Goal: Information Seeking & Learning: Learn about a topic

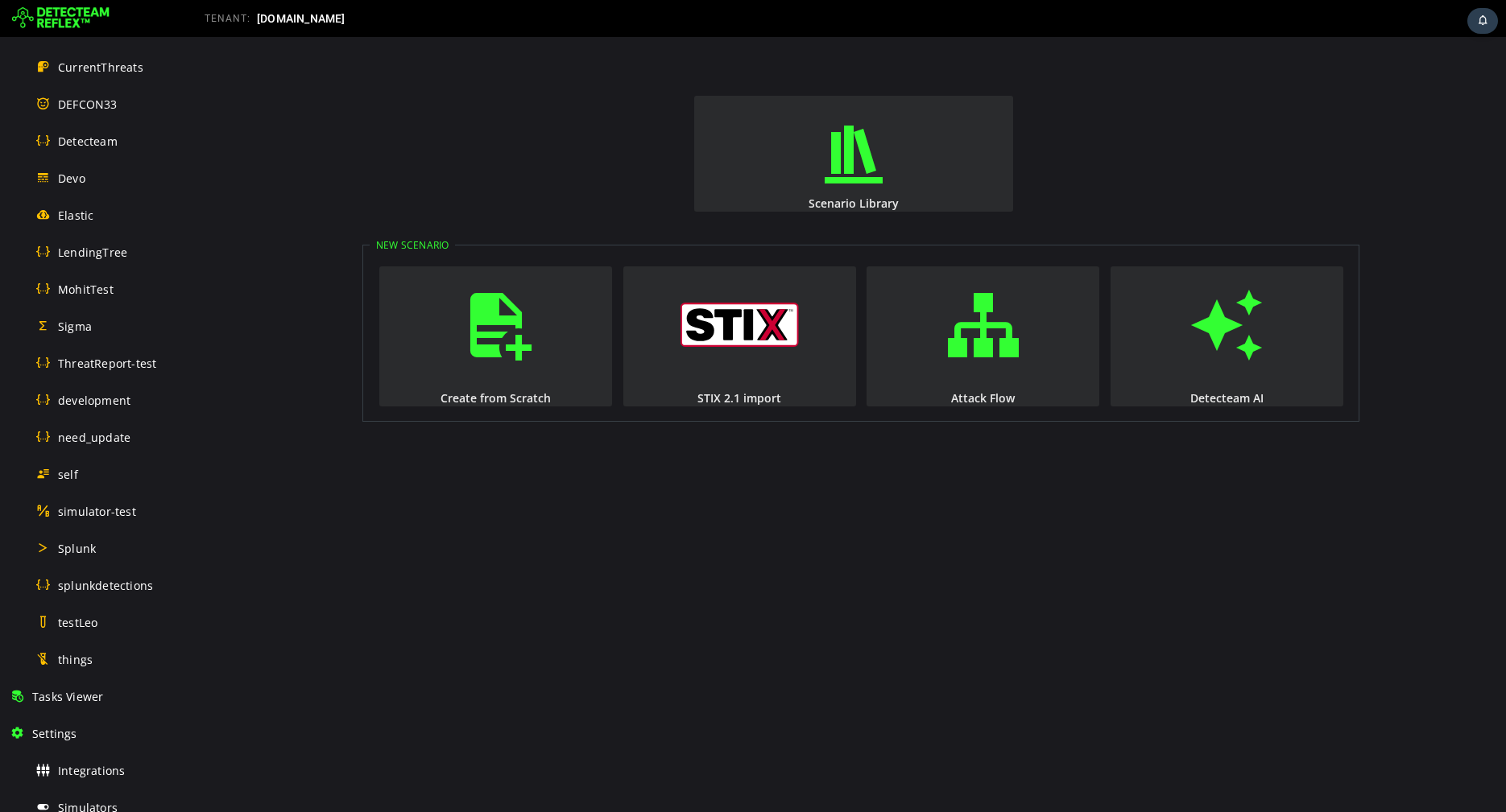
scroll to position [628, 0]
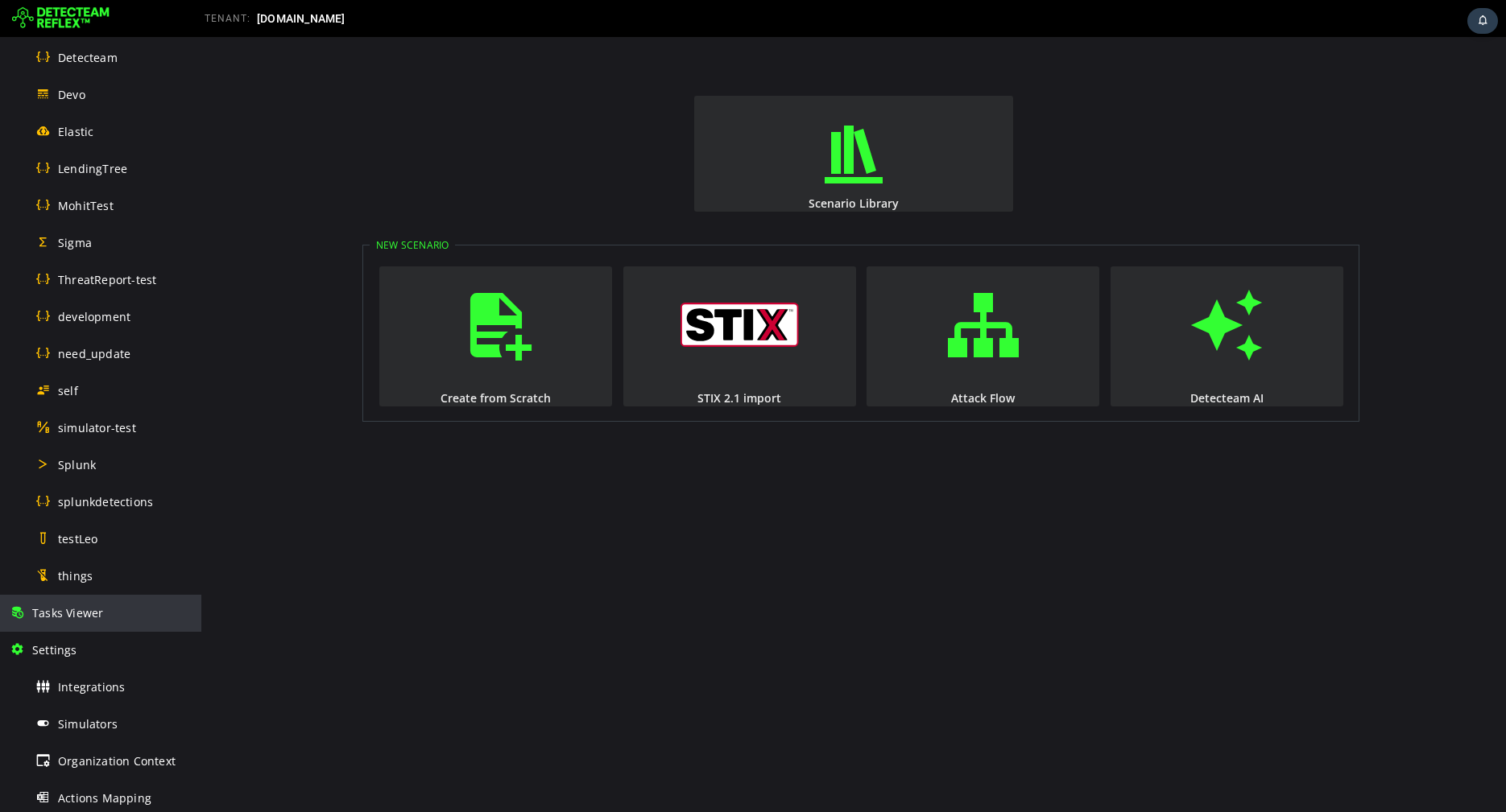
click at [96, 625] on div "Tasks Viewer" at bounding box center [100, 613] width 182 height 37
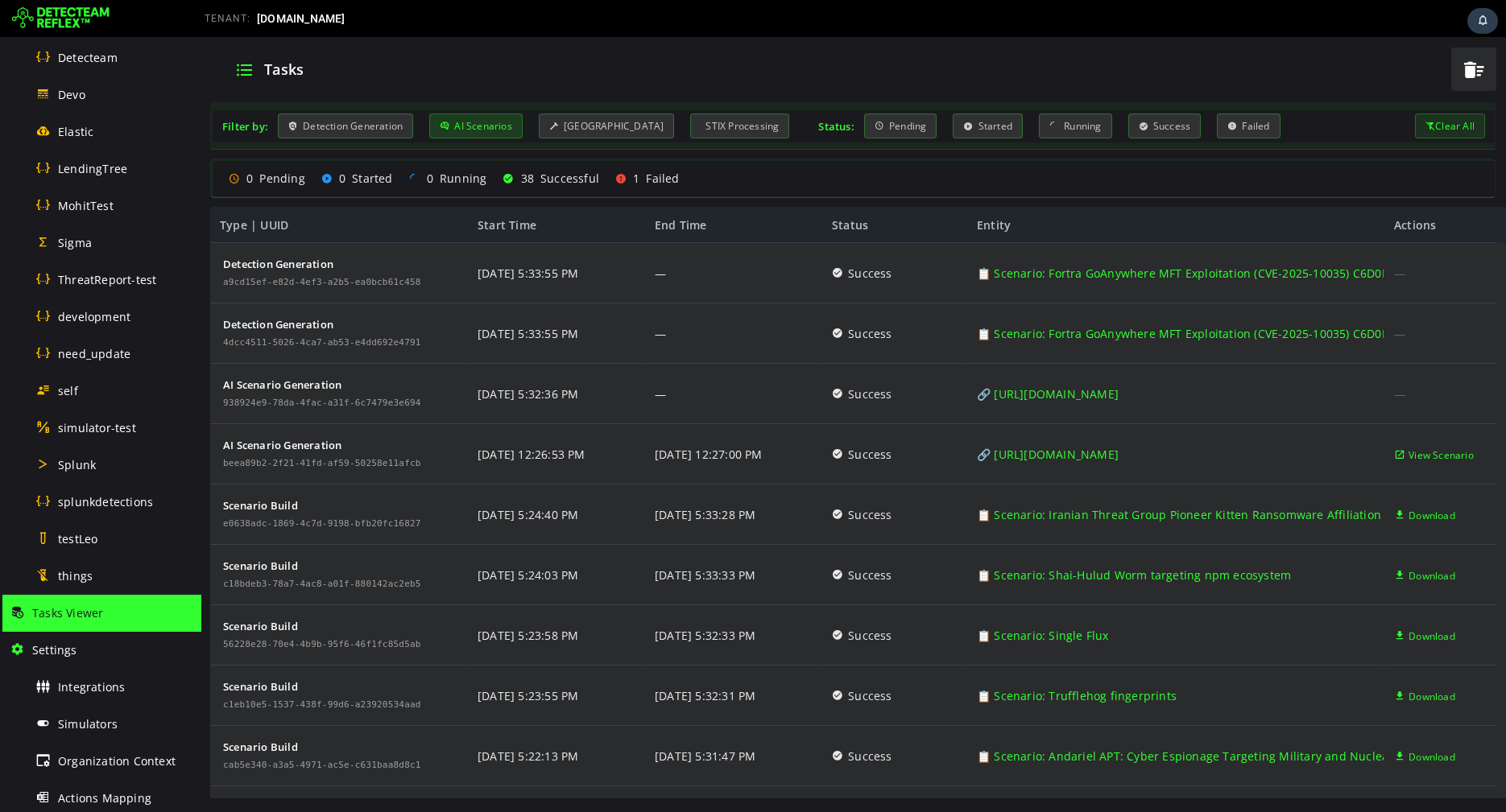
click at [465, 129] on div "AI Scenarios" at bounding box center [475, 125] width 93 height 25
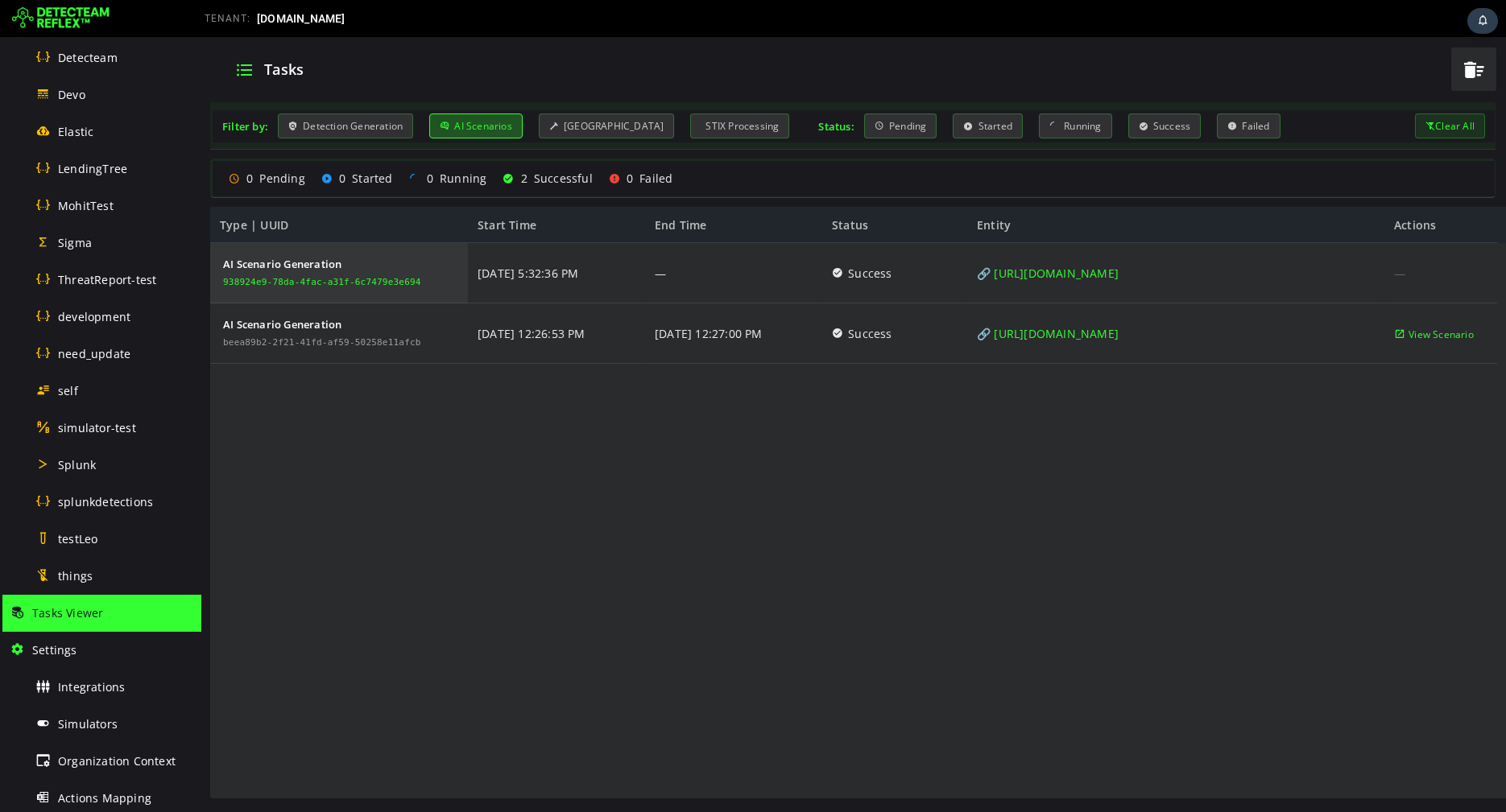
drag, startPoint x: 218, startPoint y: 281, endPoint x: 419, endPoint y: 281, distance: 201.0
click at [419, 281] on div "AI Scenario Generation 938924e9-78da-4fac-a31f-6c7479e3e694" at bounding box center [339, 273] width 258 height 60
copy div "938924e9-78da-4fac-a31f-6c7479e3e694"
click at [392, 284] on div "938924e9-78da-4fac-a31f-6c7479e3e694" at bounding box center [322, 282] width 198 height 10
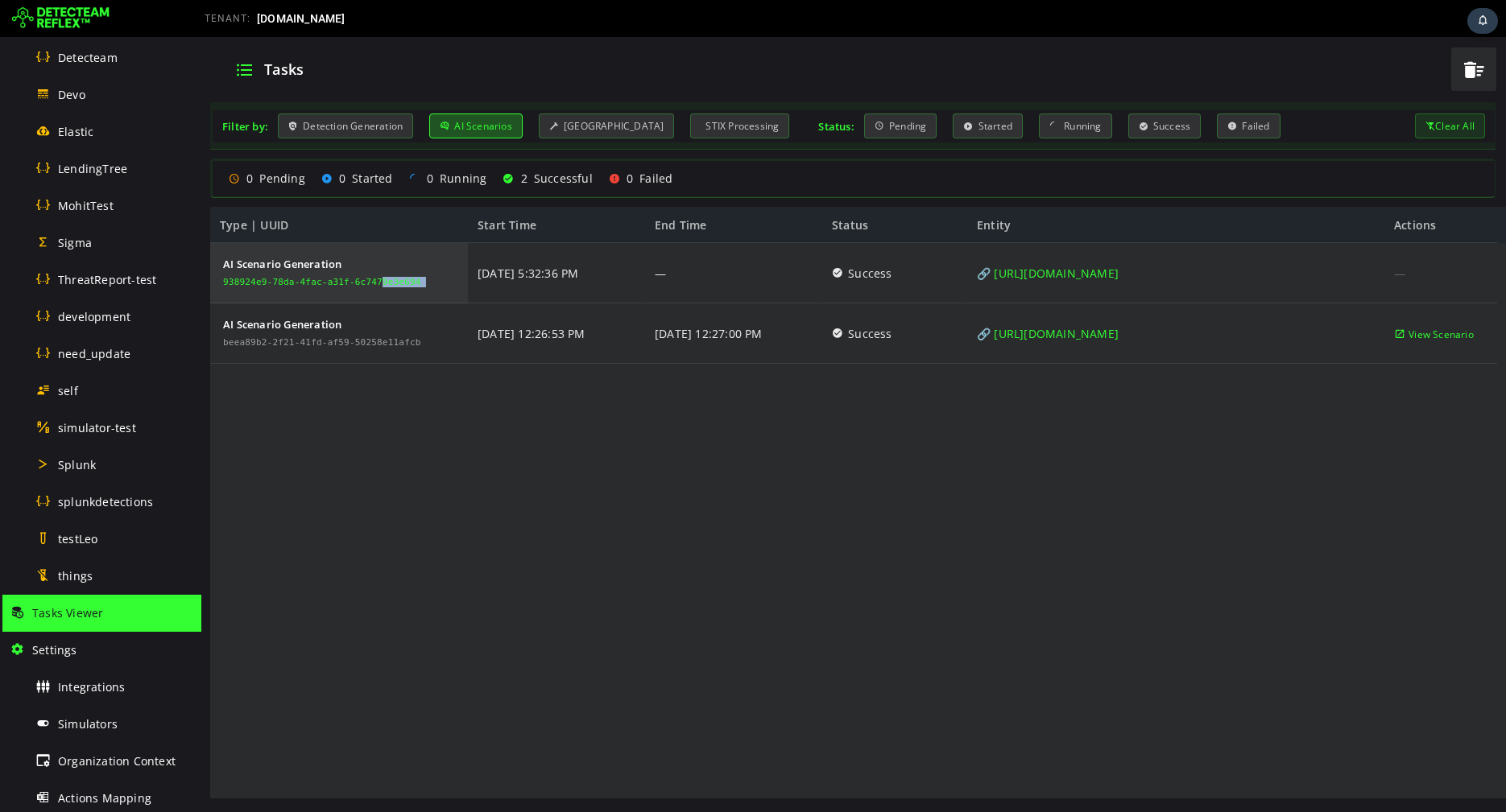
click at [392, 284] on div "938924e9-78da-4fac-a31f-6c7479e3e694" at bounding box center [322, 282] width 198 height 10
click at [967, 457] on div "AI Scenario Generation 938924e9-78da-4fac-a31f-6c7479e3e694 AI Scenario Generat…" at bounding box center [853, 521] width 1286 height 557
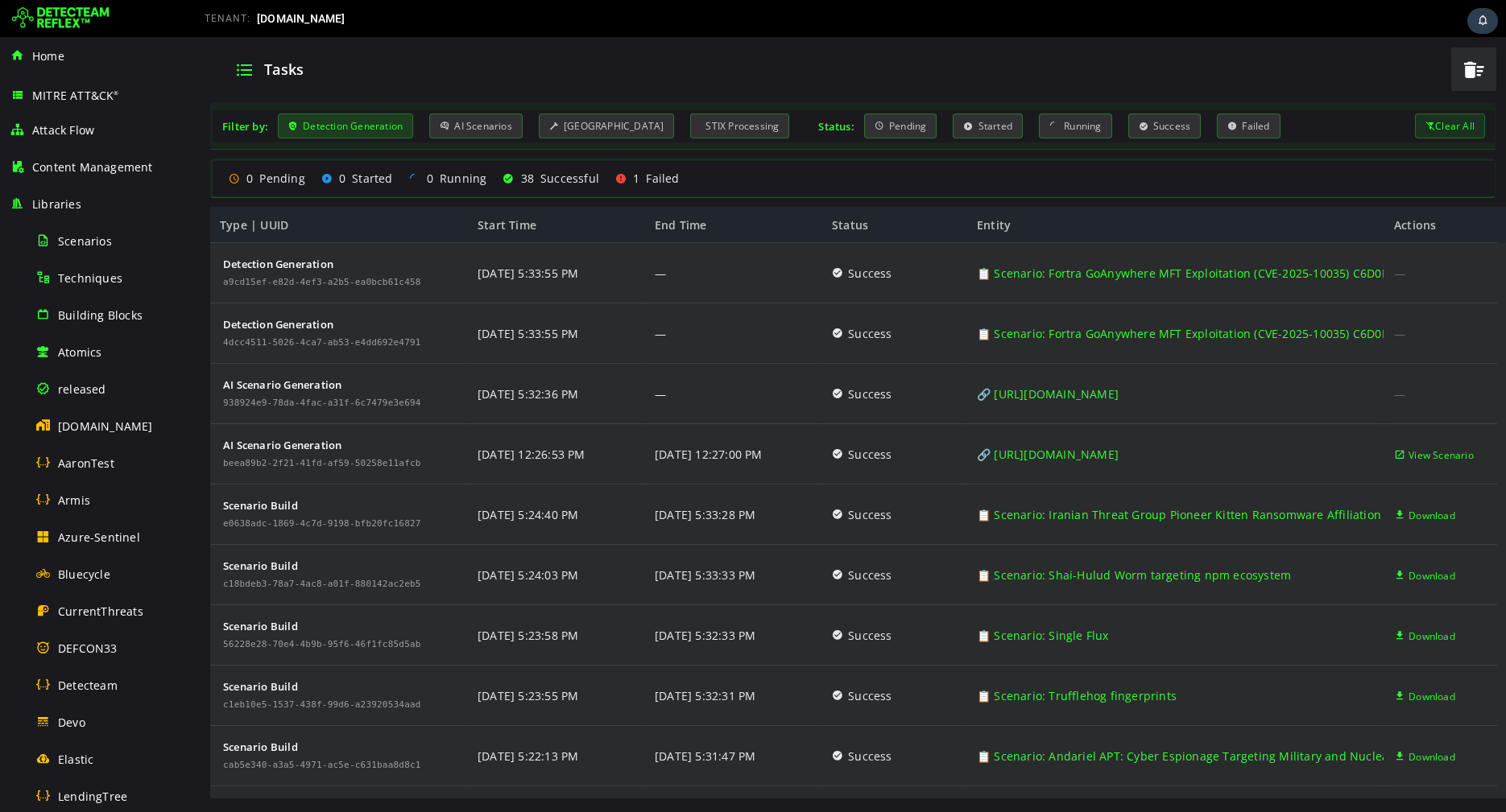
click at [396, 127] on div "Detection Generation" at bounding box center [345, 125] width 135 height 25
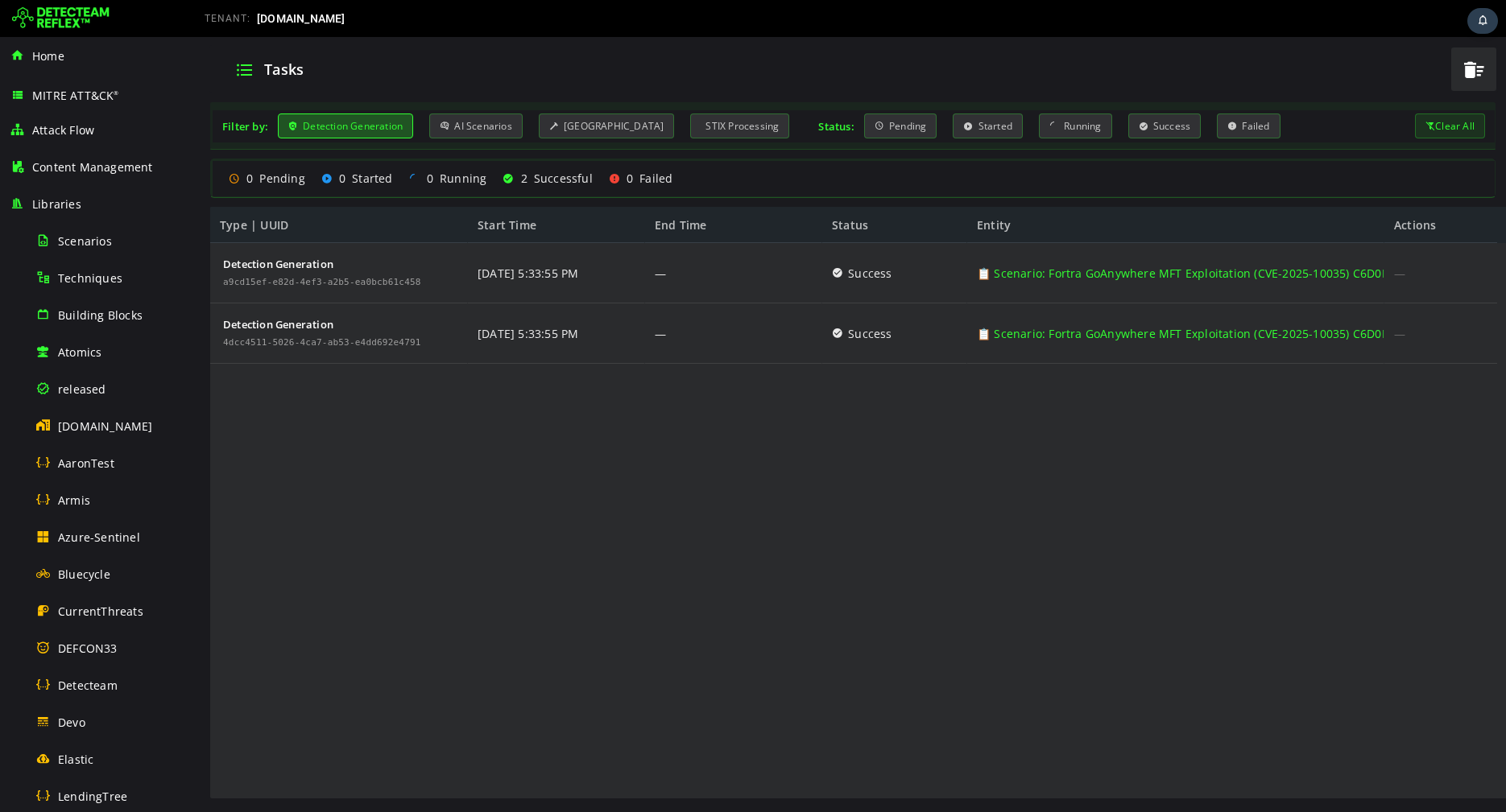
click at [396, 127] on div "Detection Generation" at bounding box center [345, 125] width 135 height 25
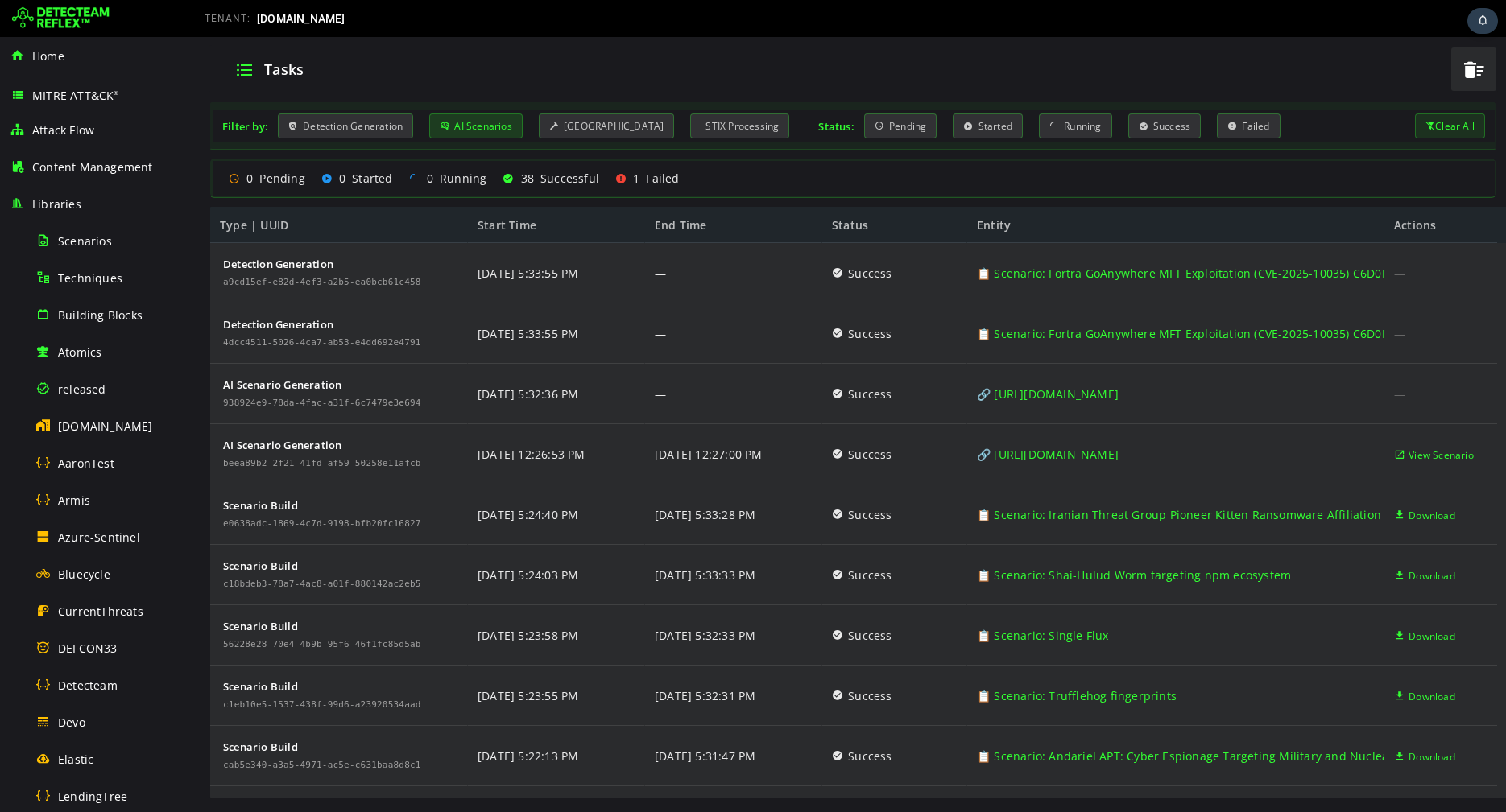
click at [452, 126] on div "AI Scenarios" at bounding box center [475, 125] width 93 height 25
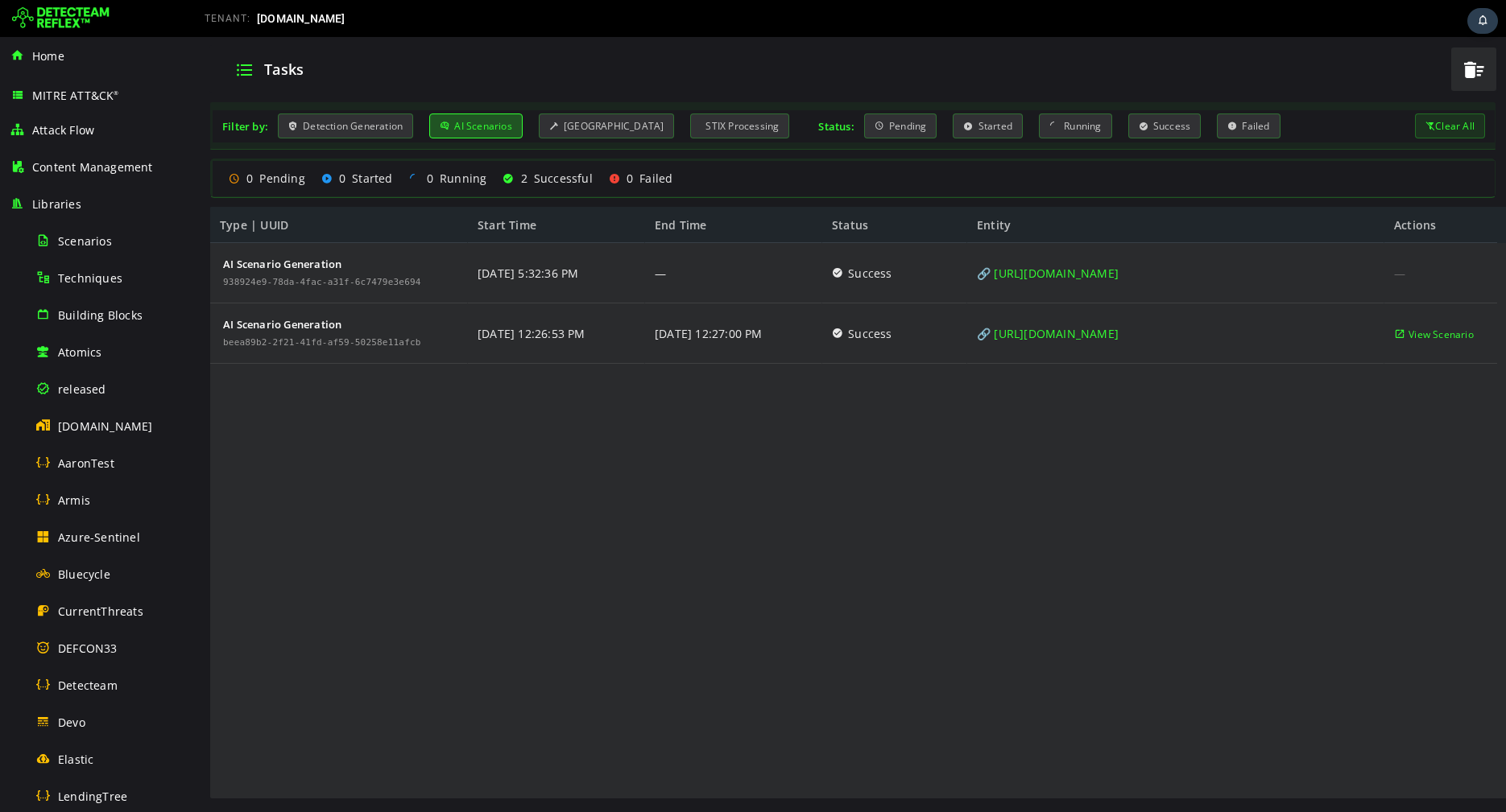
click at [449, 128] on div "AI Scenarios" at bounding box center [475, 125] width 93 height 25
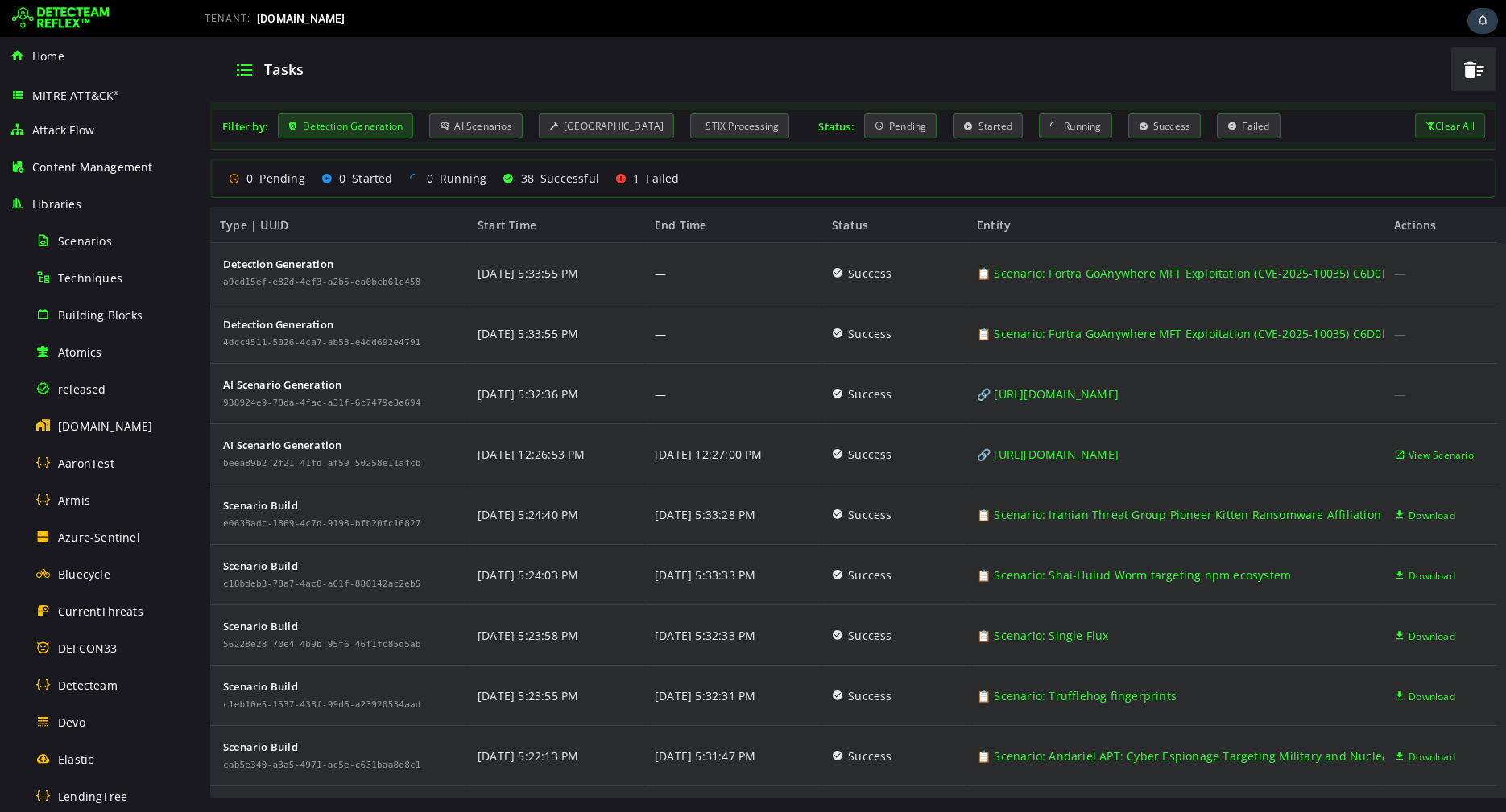
click at [386, 123] on div "Detection Generation" at bounding box center [345, 125] width 135 height 25
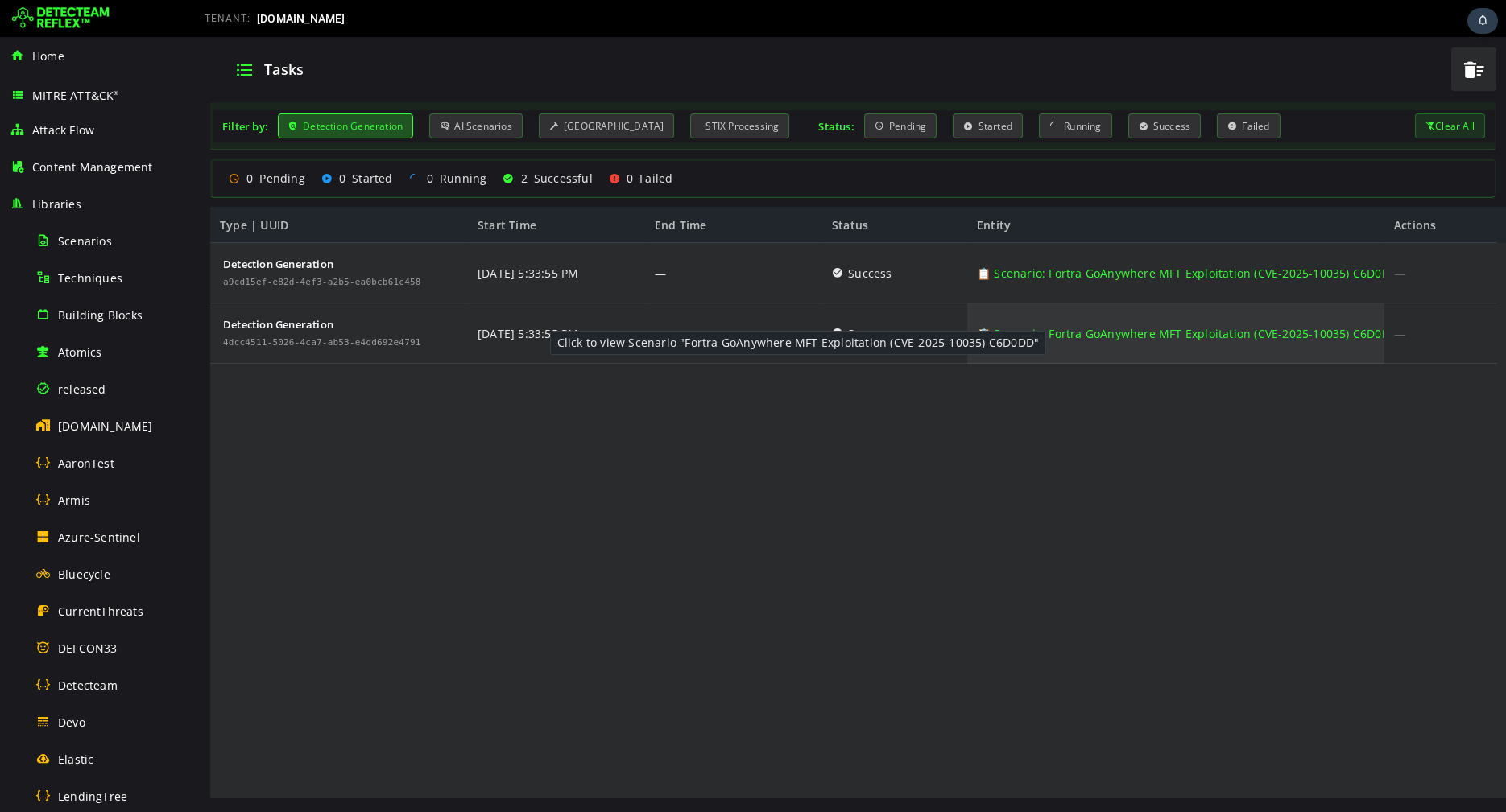
click at [1052, 331] on link "📋 Scenario: Fortra GoAnywhere MFT Exploitation (CVE-2025-10035) C6D0DD" at bounding box center [1187, 333] width 421 height 60
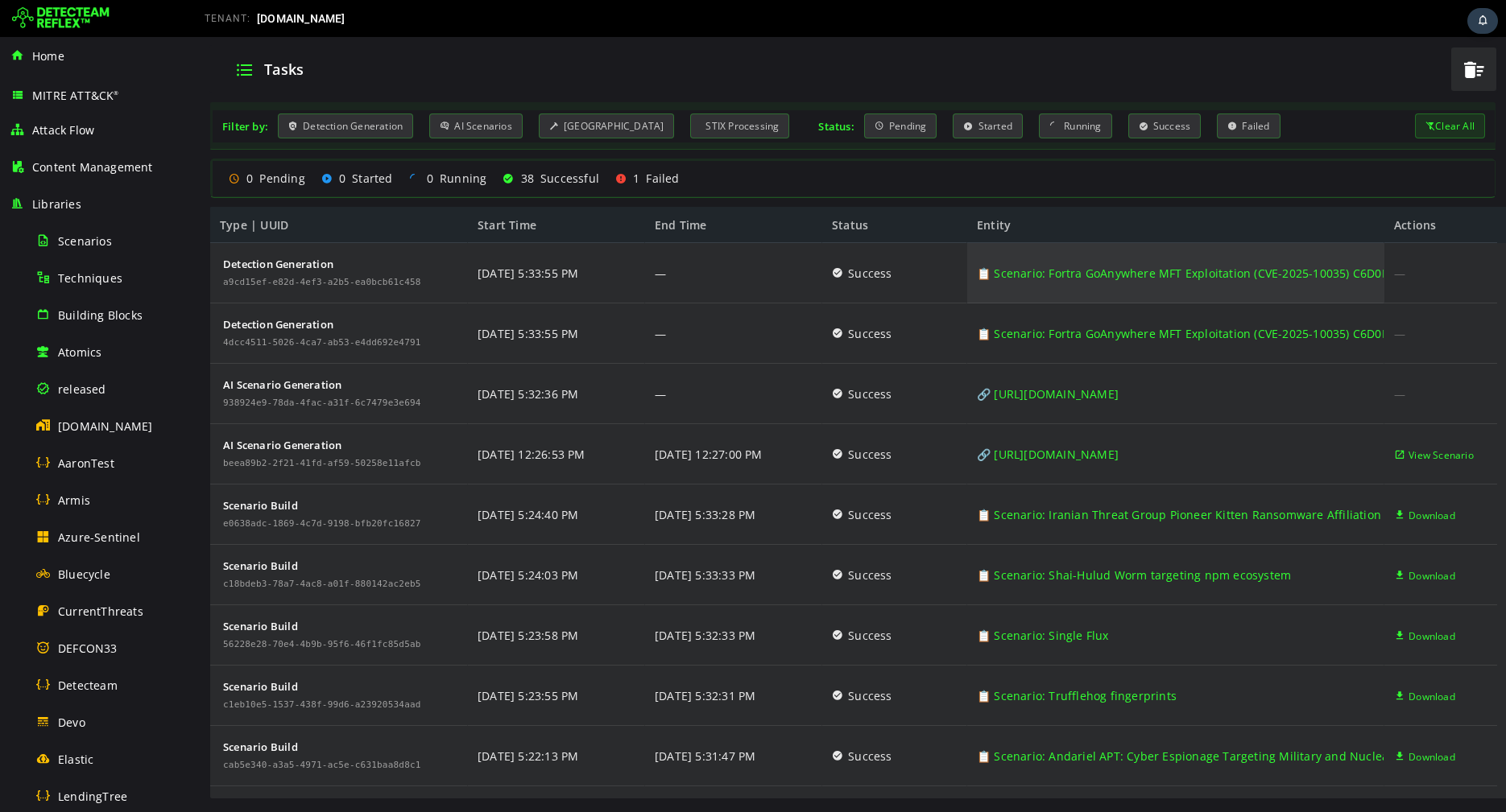
click at [1025, 275] on link "📋 Scenario: Fortra GoAnywhere MFT Exploitation (CVE-2025-10035) C6D0DD" at bounding box center [1187, 273] width 421 height 60
click at [1006, 274] on link "📋 Scenario: Fortra GoAnywhere MFT Exploitation (CVE-2025-10035) C6D0DD" at bounding box center [1187, 273] width 421 height 60
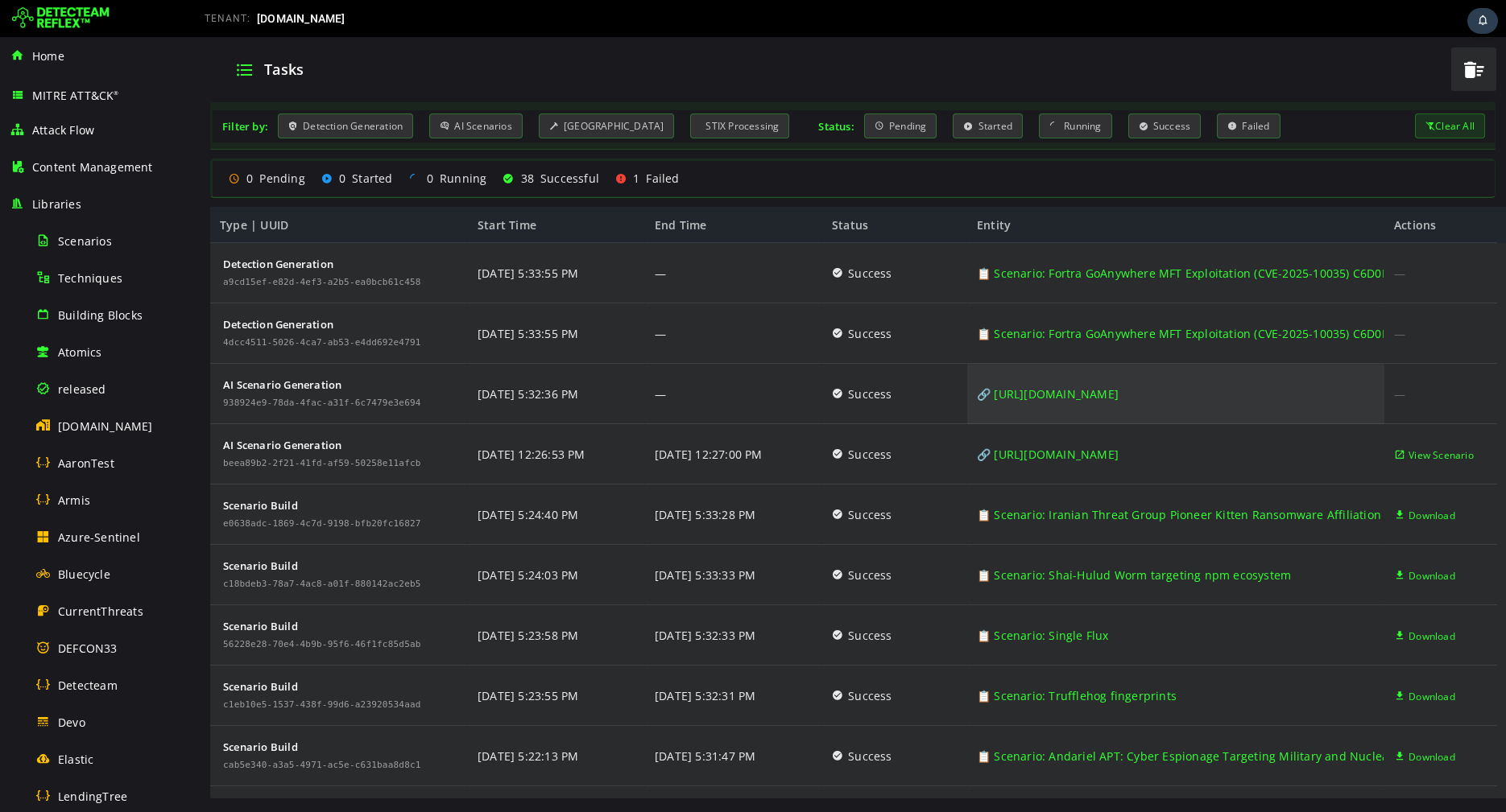
click at [1063, 396] on link "🔗 https://github.com/raminfp/redis_exploit/blob/main/exploit_poc.py" at bounding box center [1048, 394] width 142 height 60
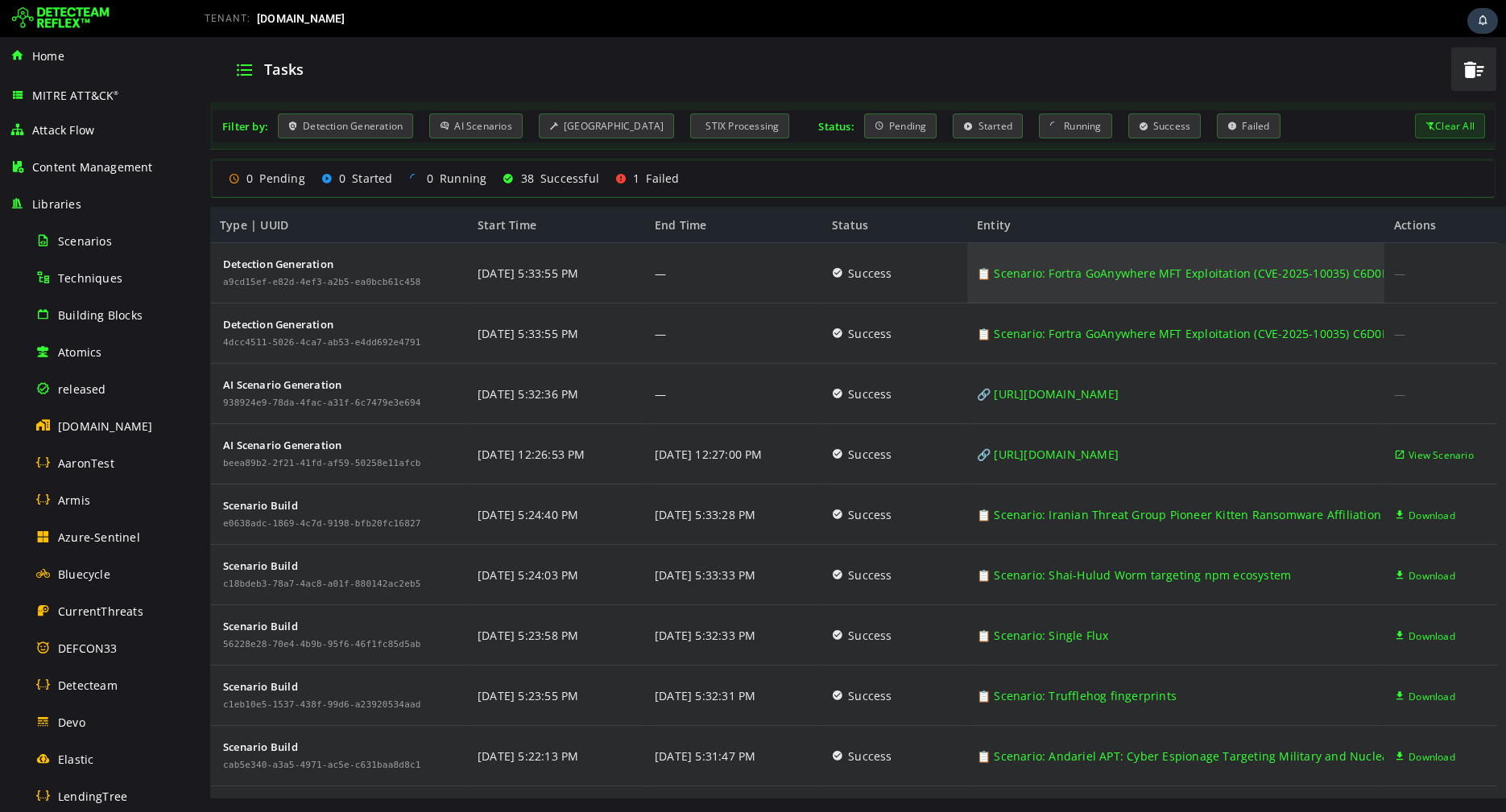
click at [1083, 277] on link "📋 Scenario: Fortra GoAnywhere MFT Exploitation (CVE-2025-10035) C6D0DD" at bounding box center [1187, 273] width 421 height 60
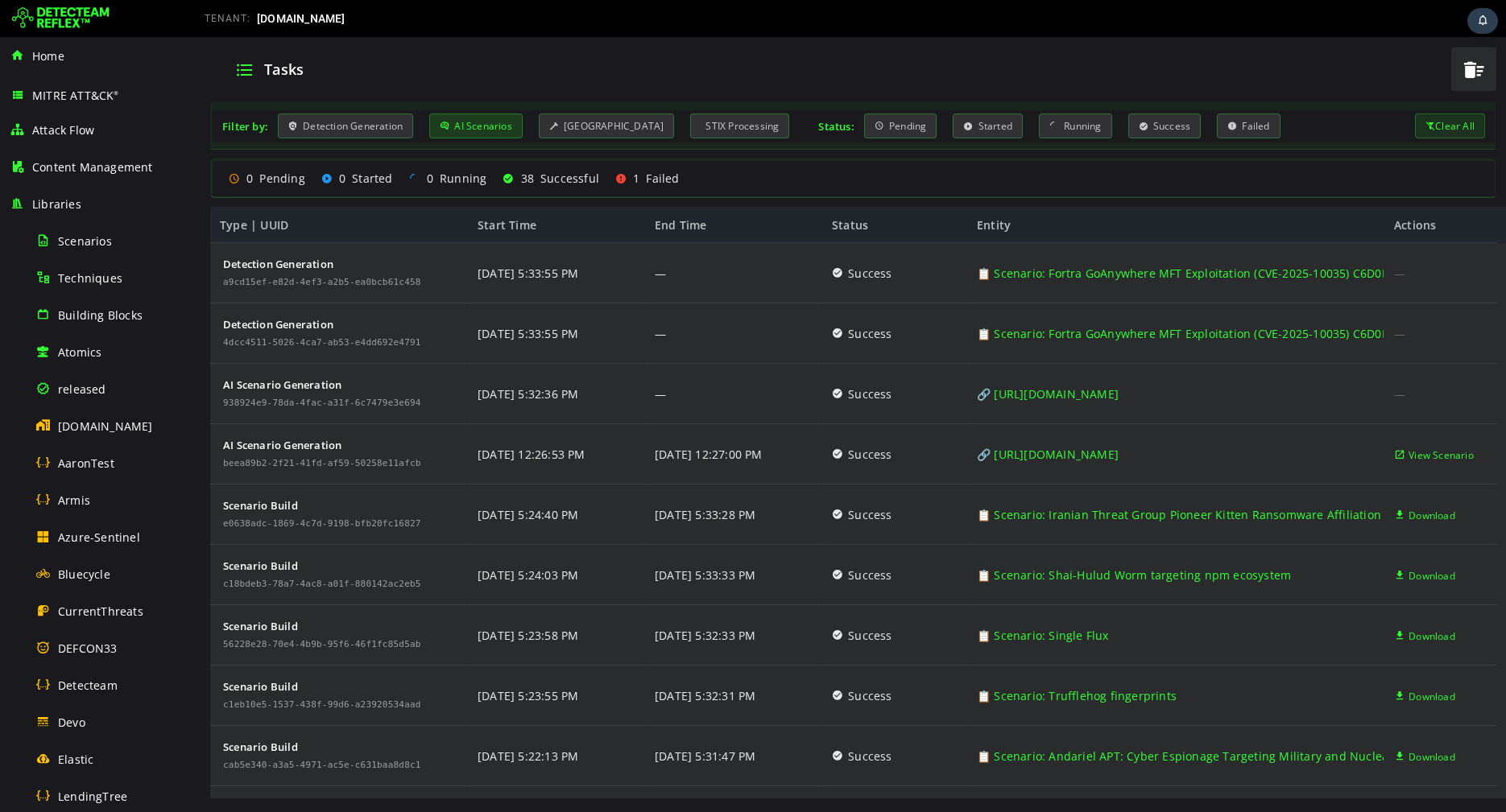
click at [471, 132] on div "AI Scenarios" at bounding box center [475, 125] width 93 height 25
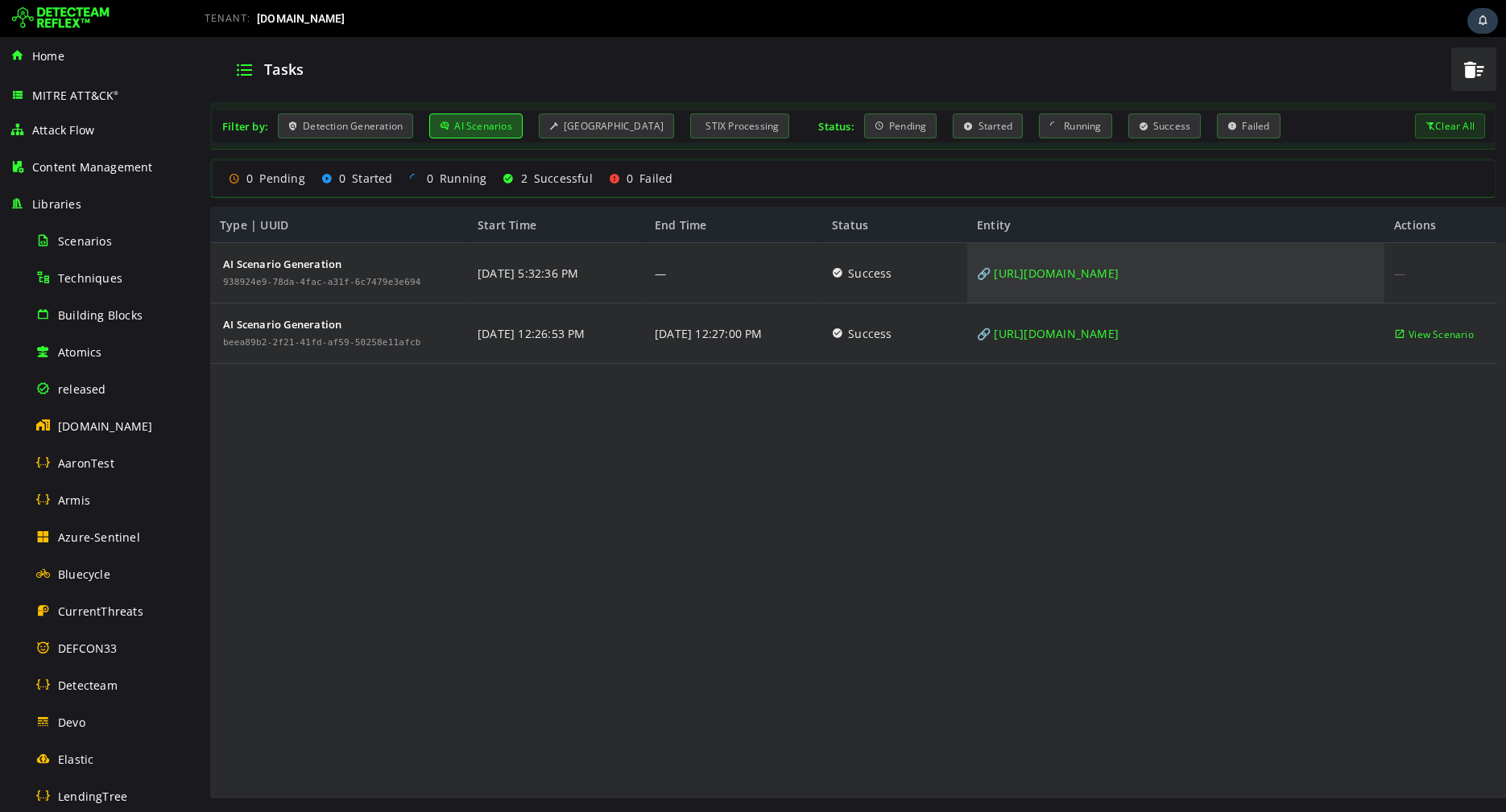
click at [1077, 274] on link "🔗 https://github.com/raminfp/redis_exploit/blob/main/exploit_poc.py" at bounding box center [1048, 273] width 142 height 60
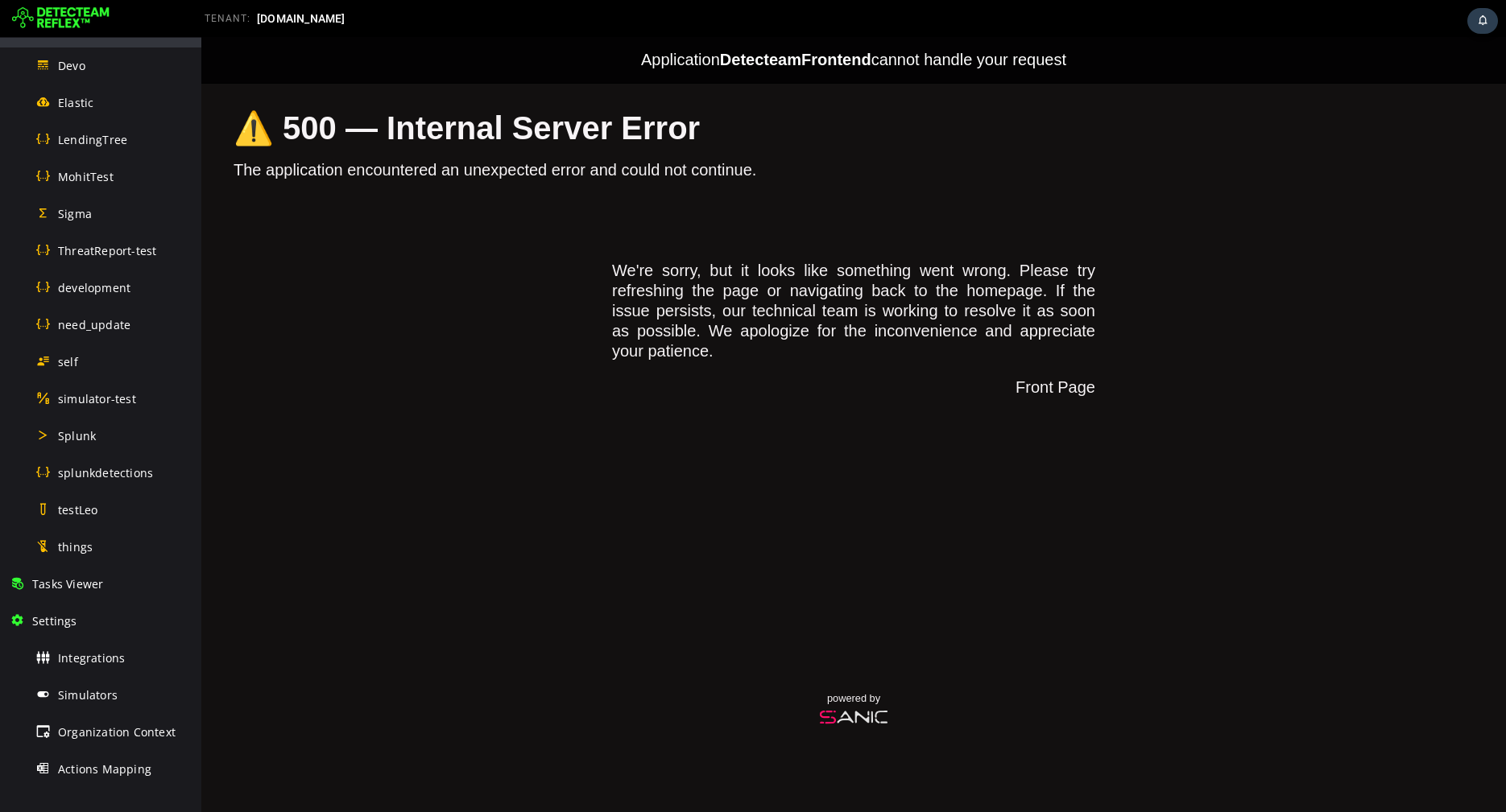
scroll to position [628, 0]
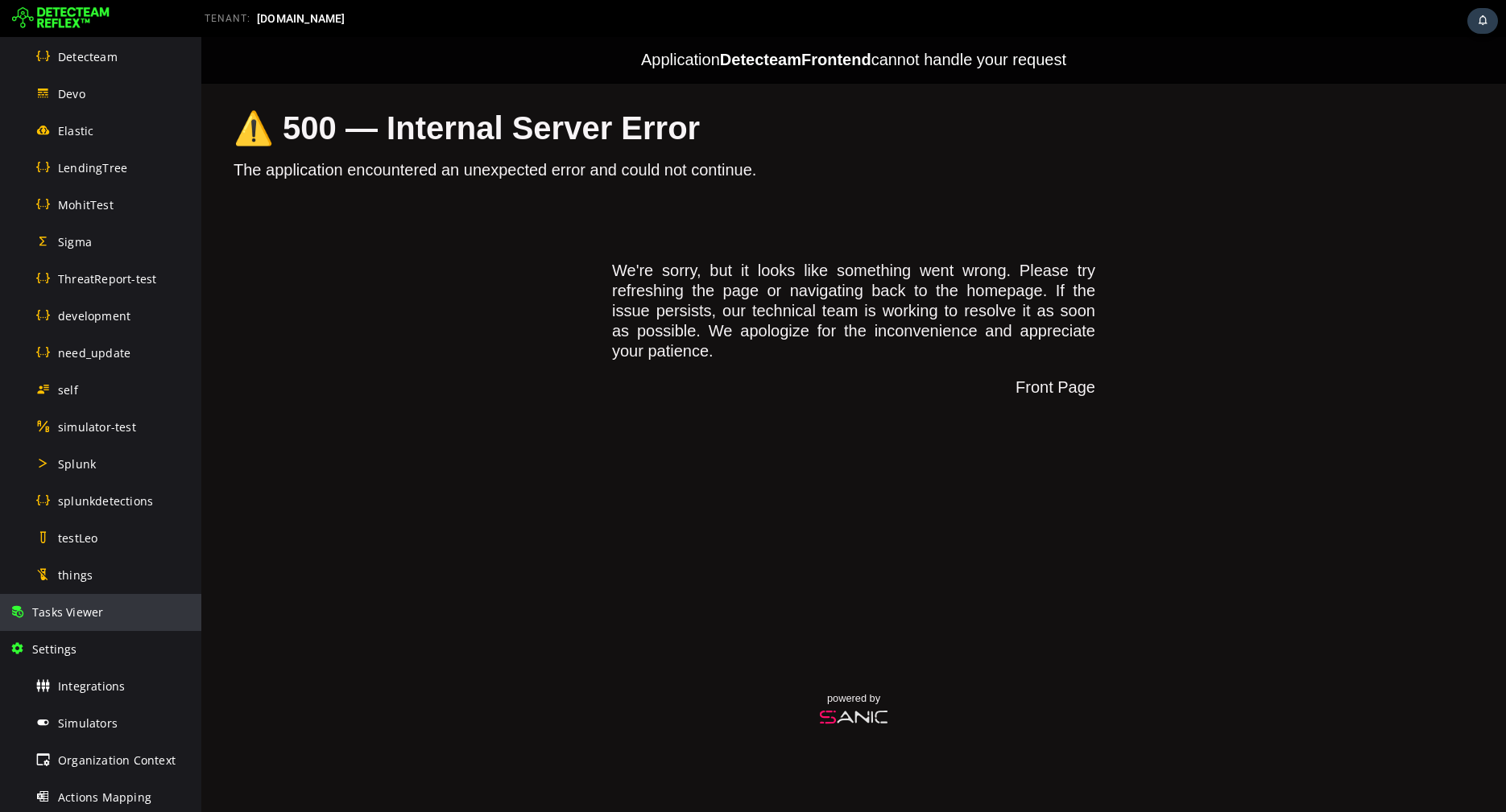
click at [84, 605] on span "Tasks Viewer" at bounding box center [67, 612] width 71 height 16
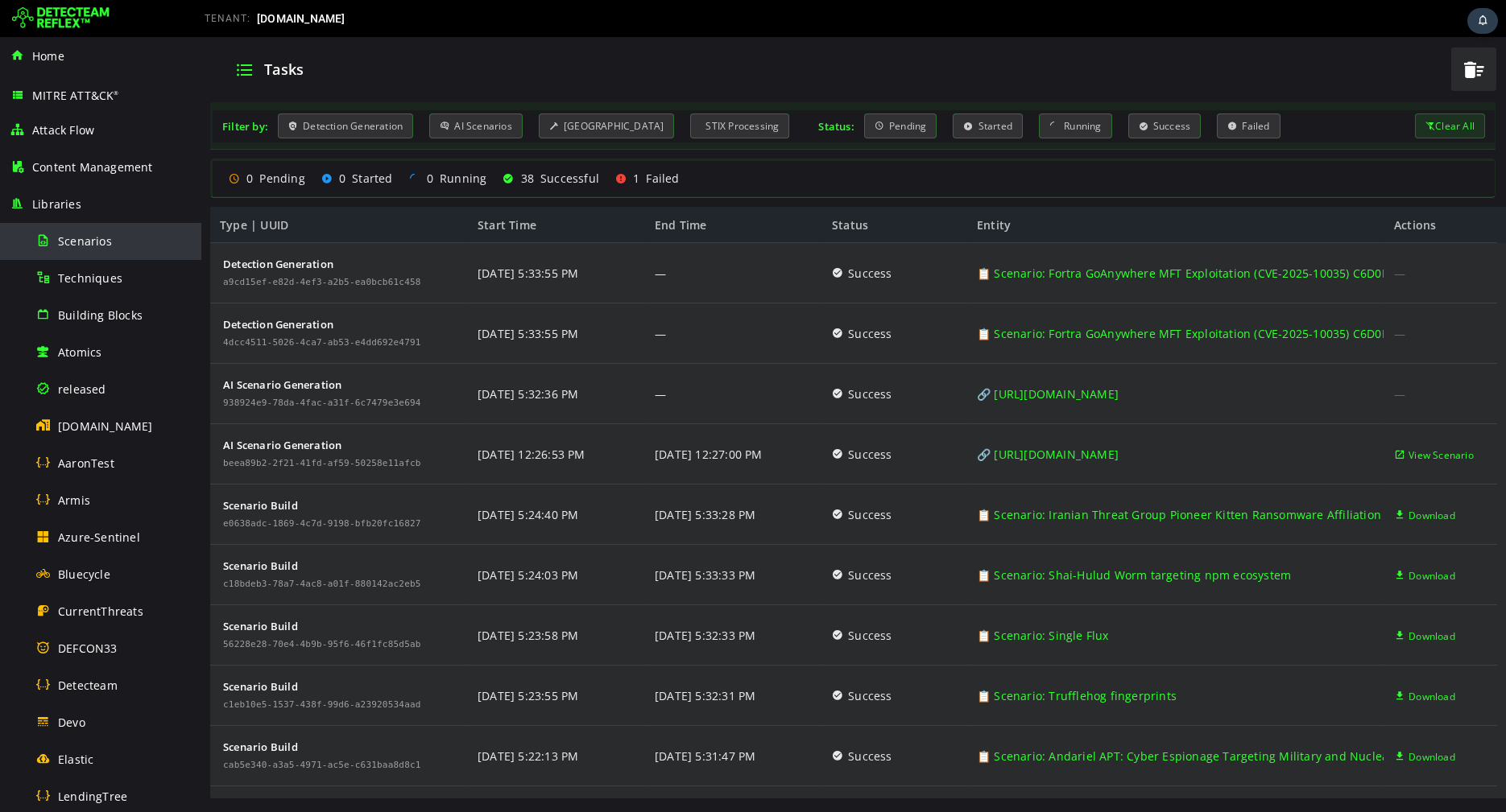
click at [96, 240] on span "Scenarios" at bounding box center [85, 241] width 54 height 16
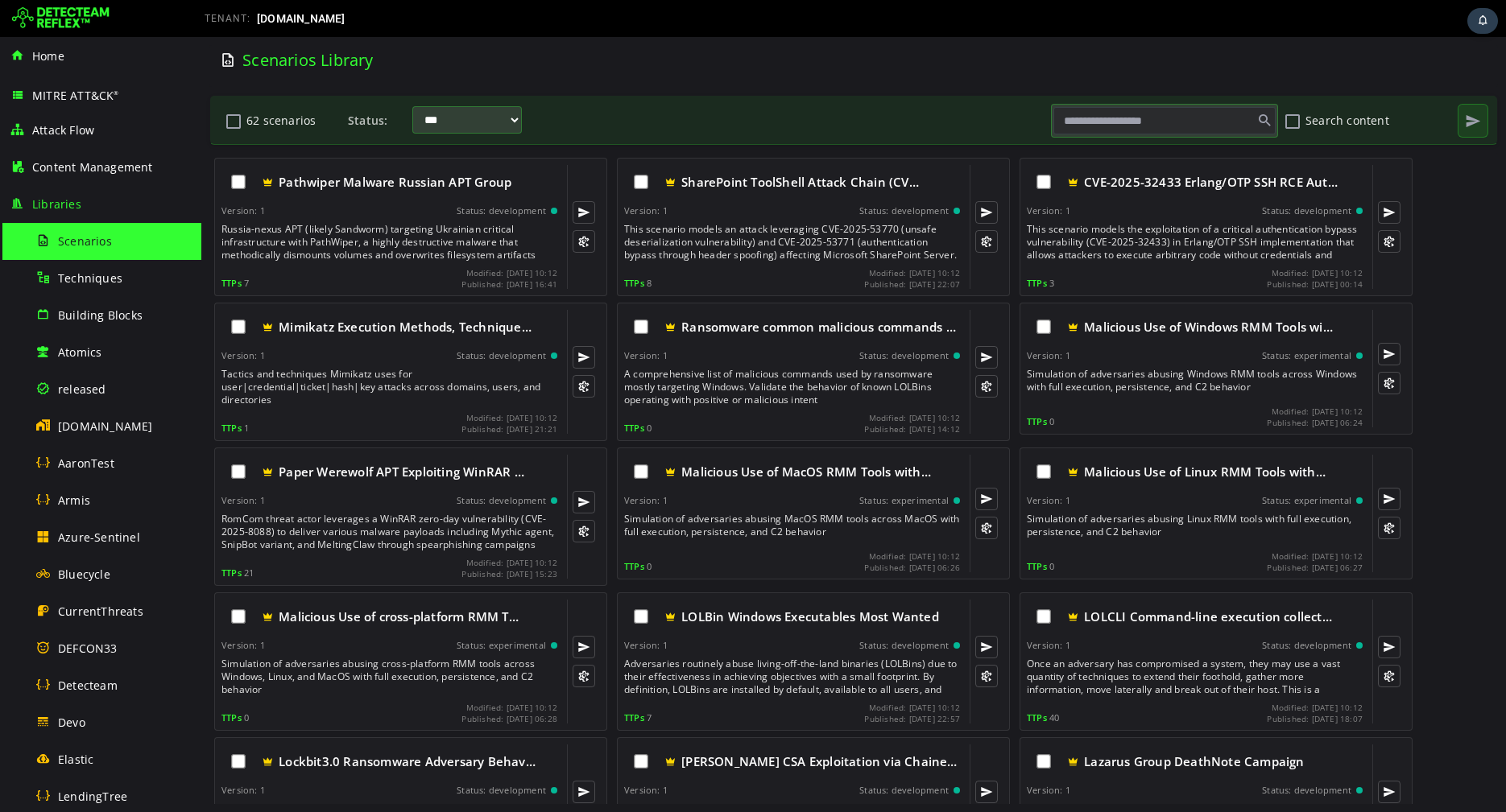
click at [1150, 125] on input "text" at bounding box center [1163, 120] width 222 height 27
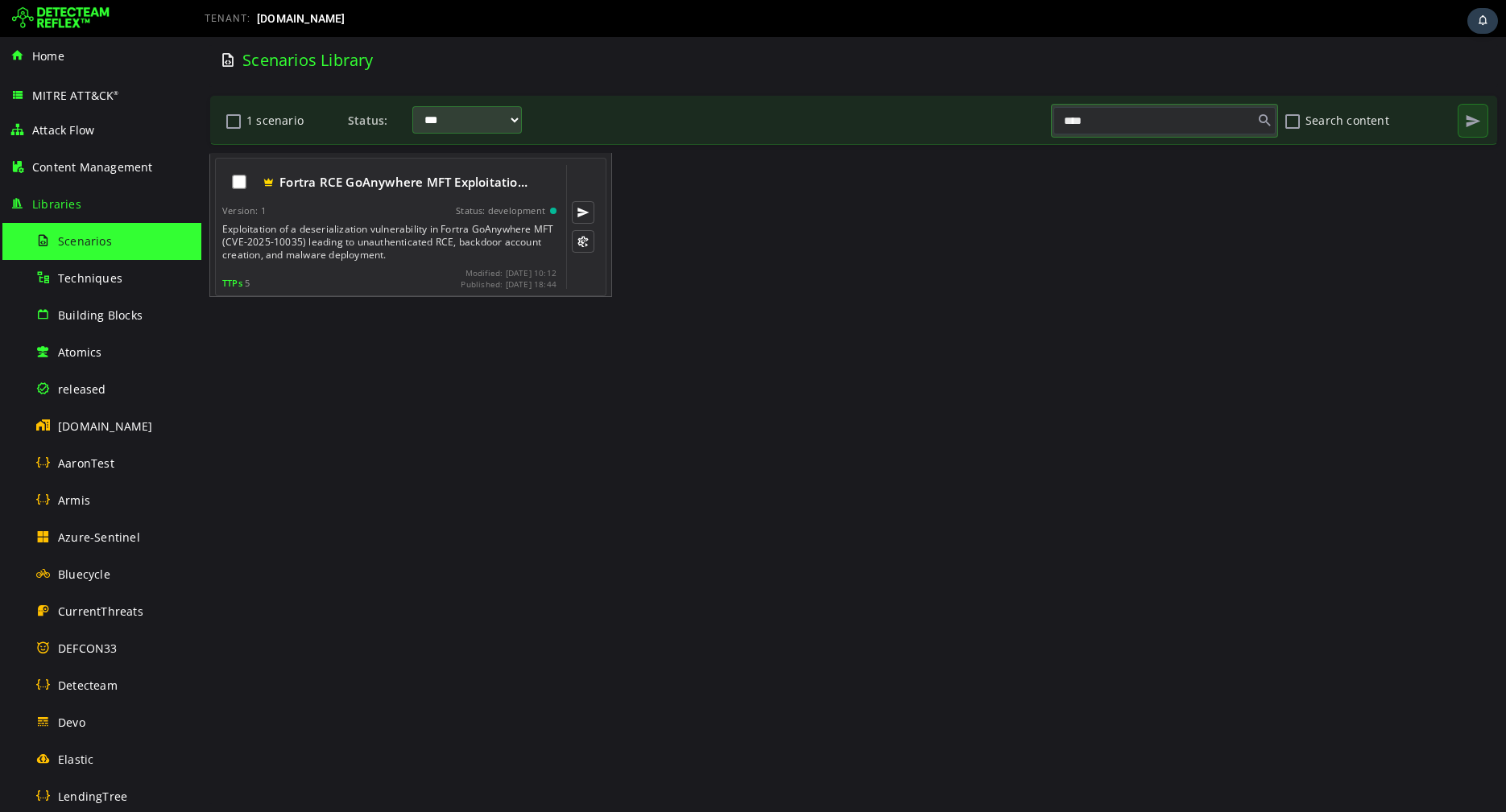
type input "****"
click at [444, 230] on div "Exploitation of a deserialization vulnerability in Fortra GoAnywhere MFT (CVE-2…" at bounding box center [390, 242] width 337 height 38
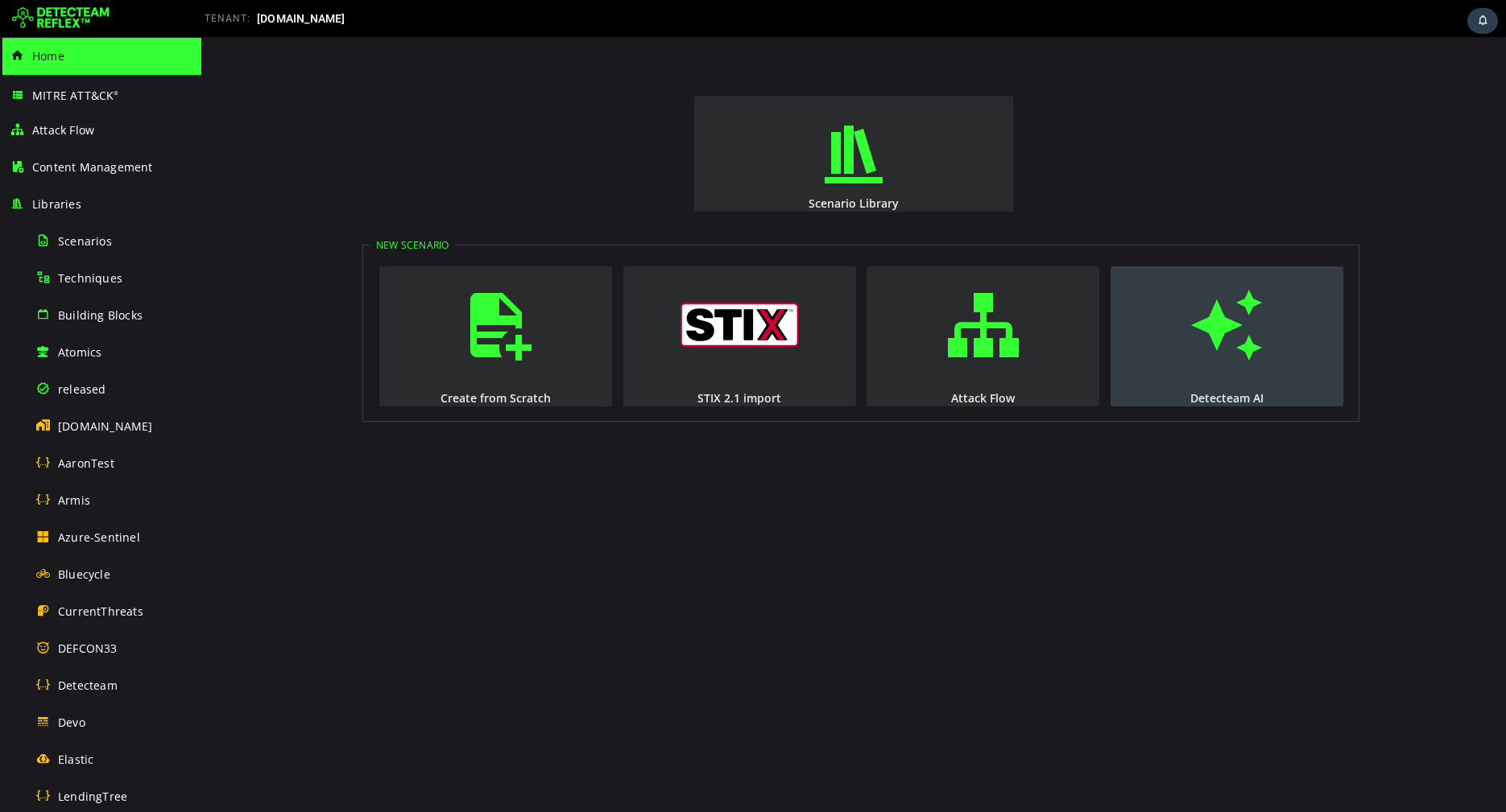
click at [1234, 342] on span "button" at bounding box center [1226, 325] width 16 height 110
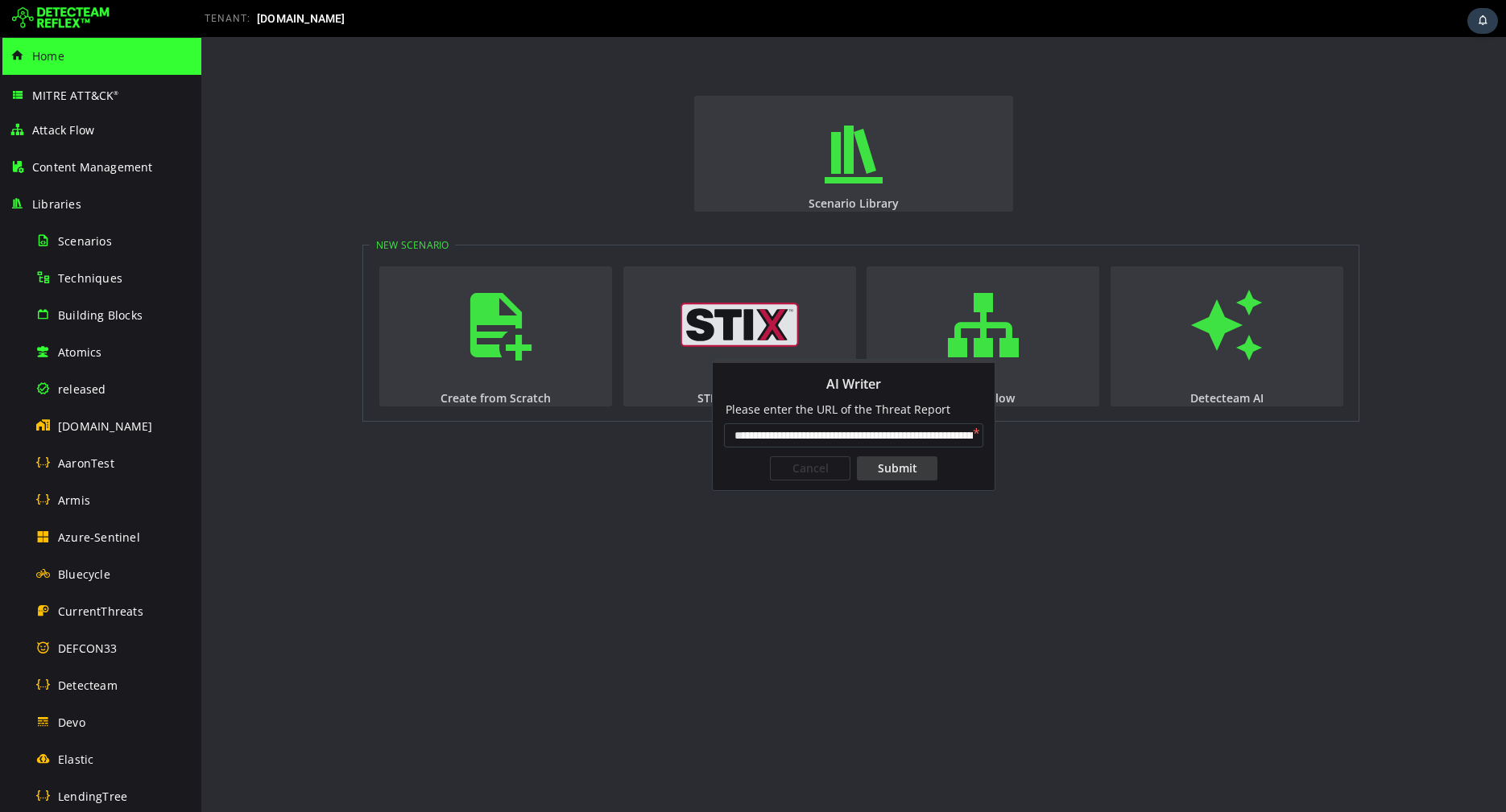
scroll to position [0, 112]
type input "**********"
click at [892, 469] on div "Submit" at bounding box center [897, 469] width 80 height 24
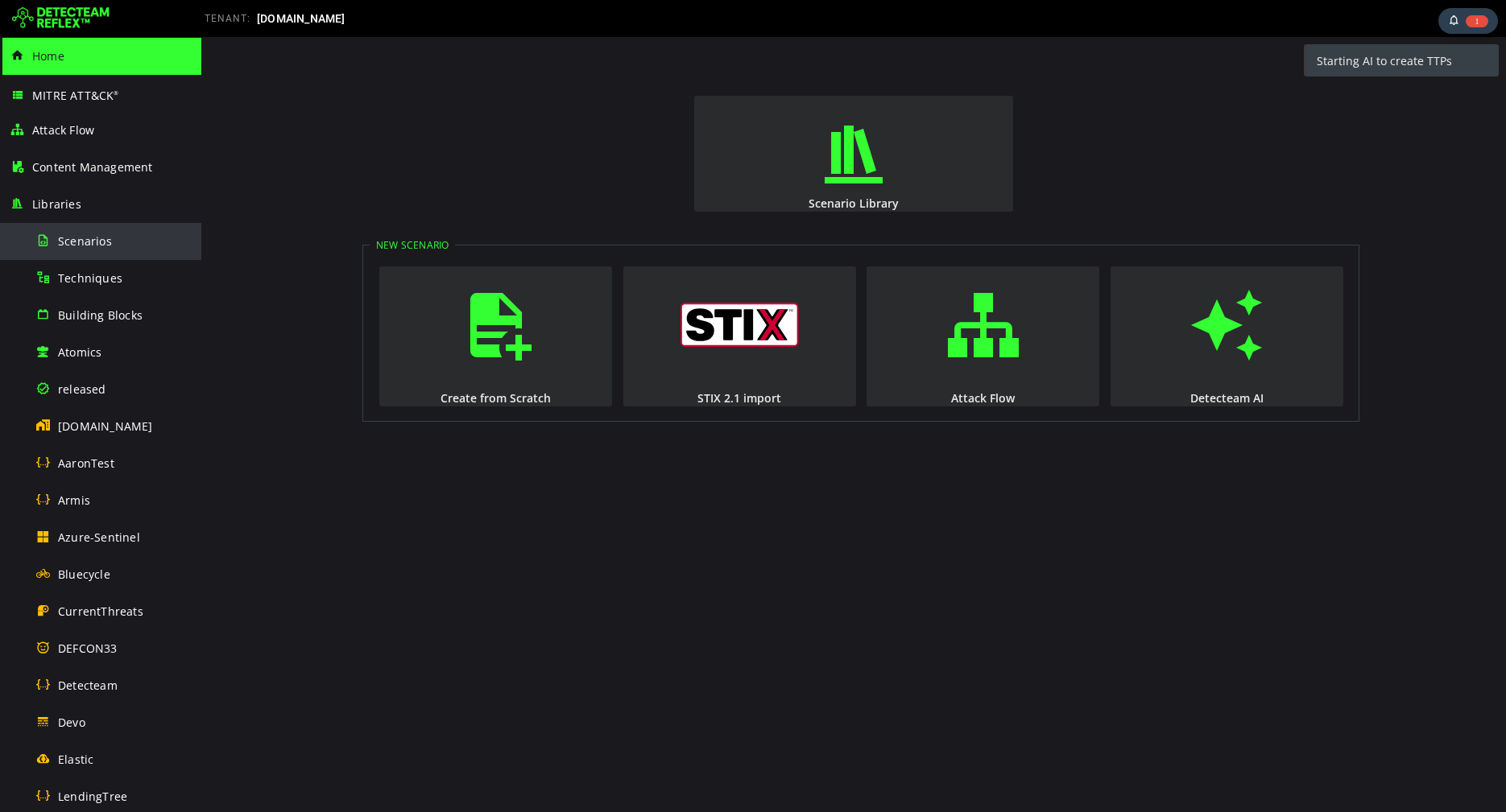
click at [69, 248] on div "Scenarios" at bounding box center [113, 241] width 156 height 37
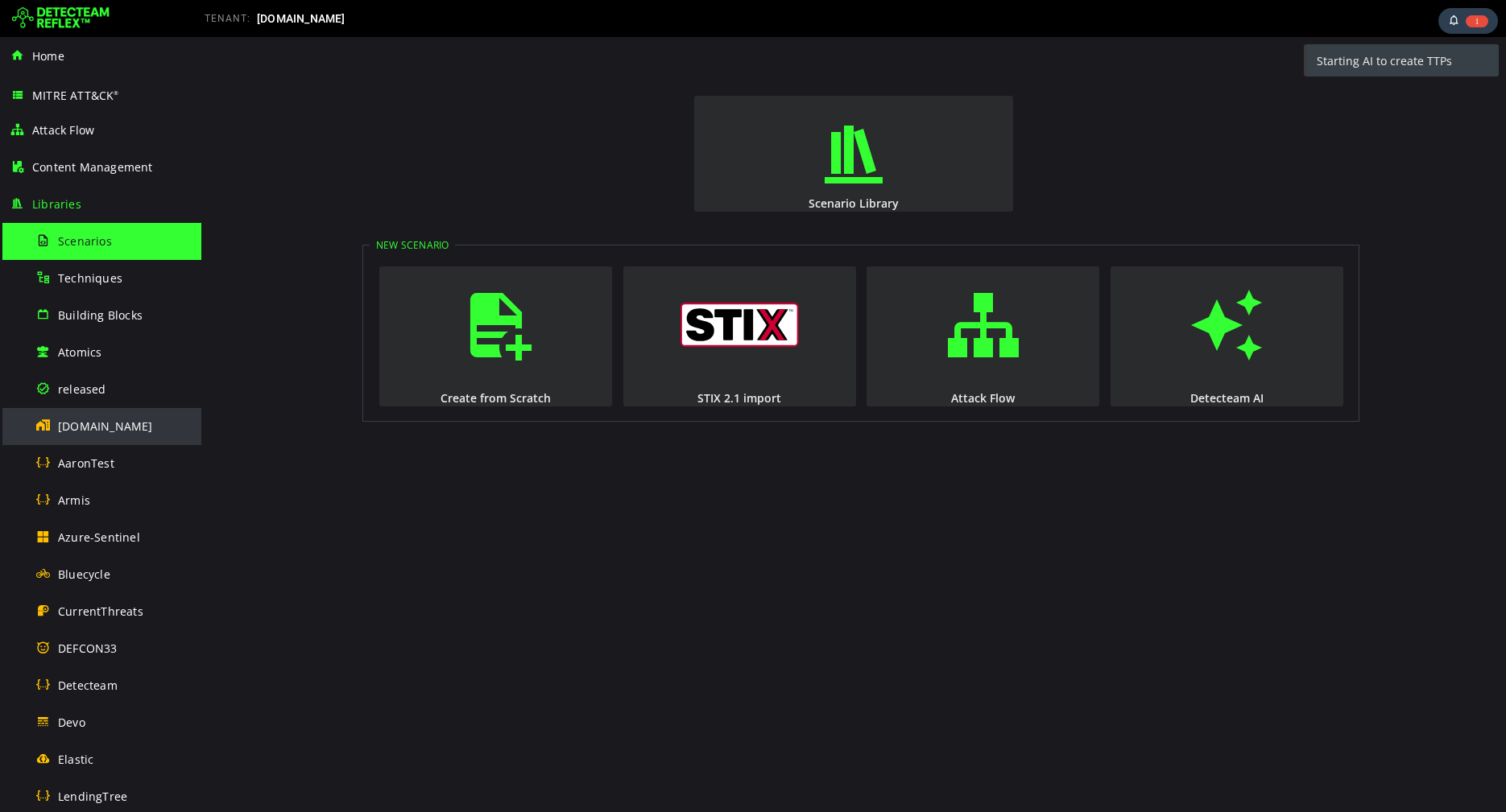
click at [109, 421] on span "[DOMAIN_NAME]" at bounding box center [105, 426] width 95 height 16
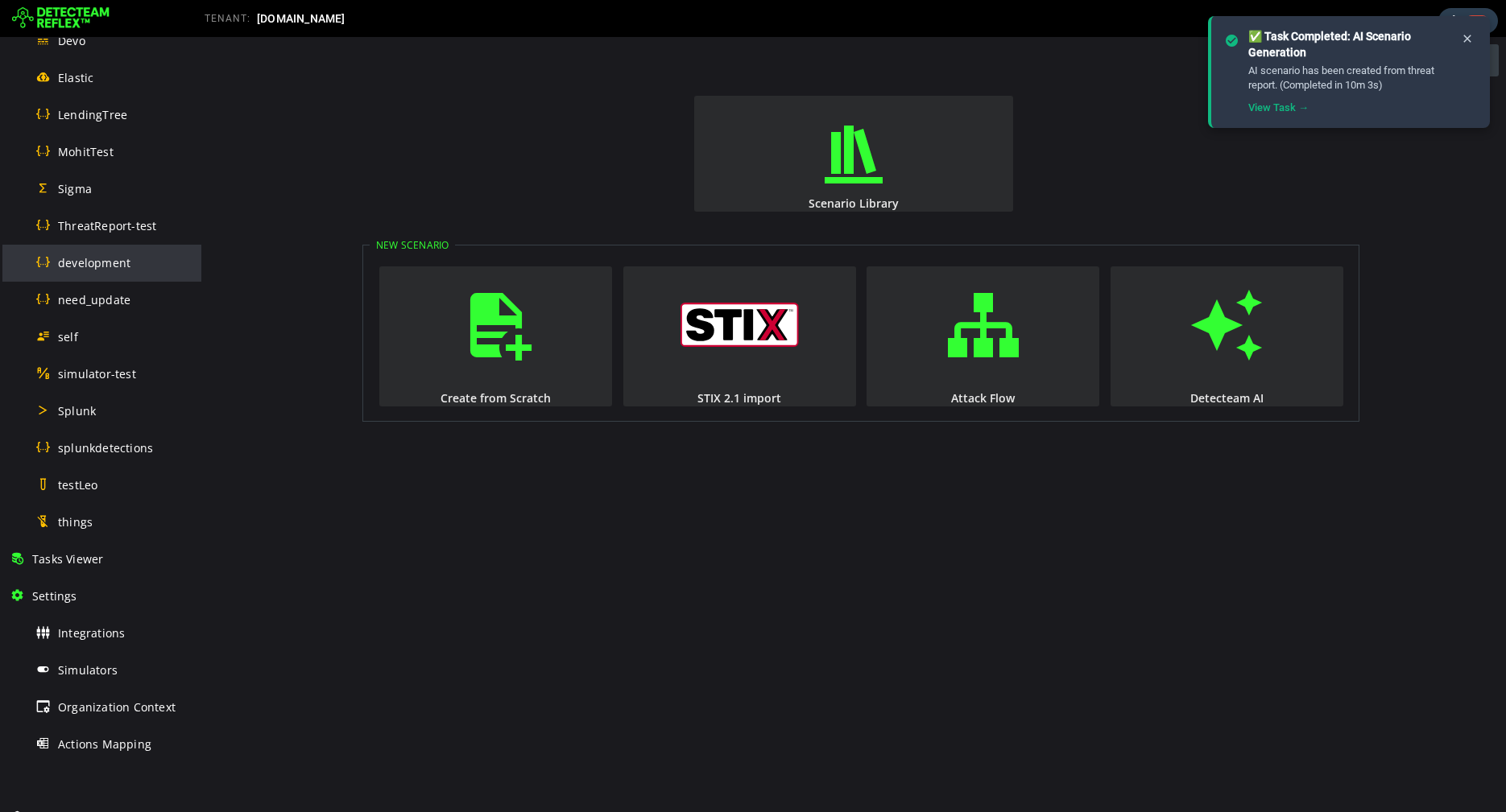
scroll to position [743, 0]
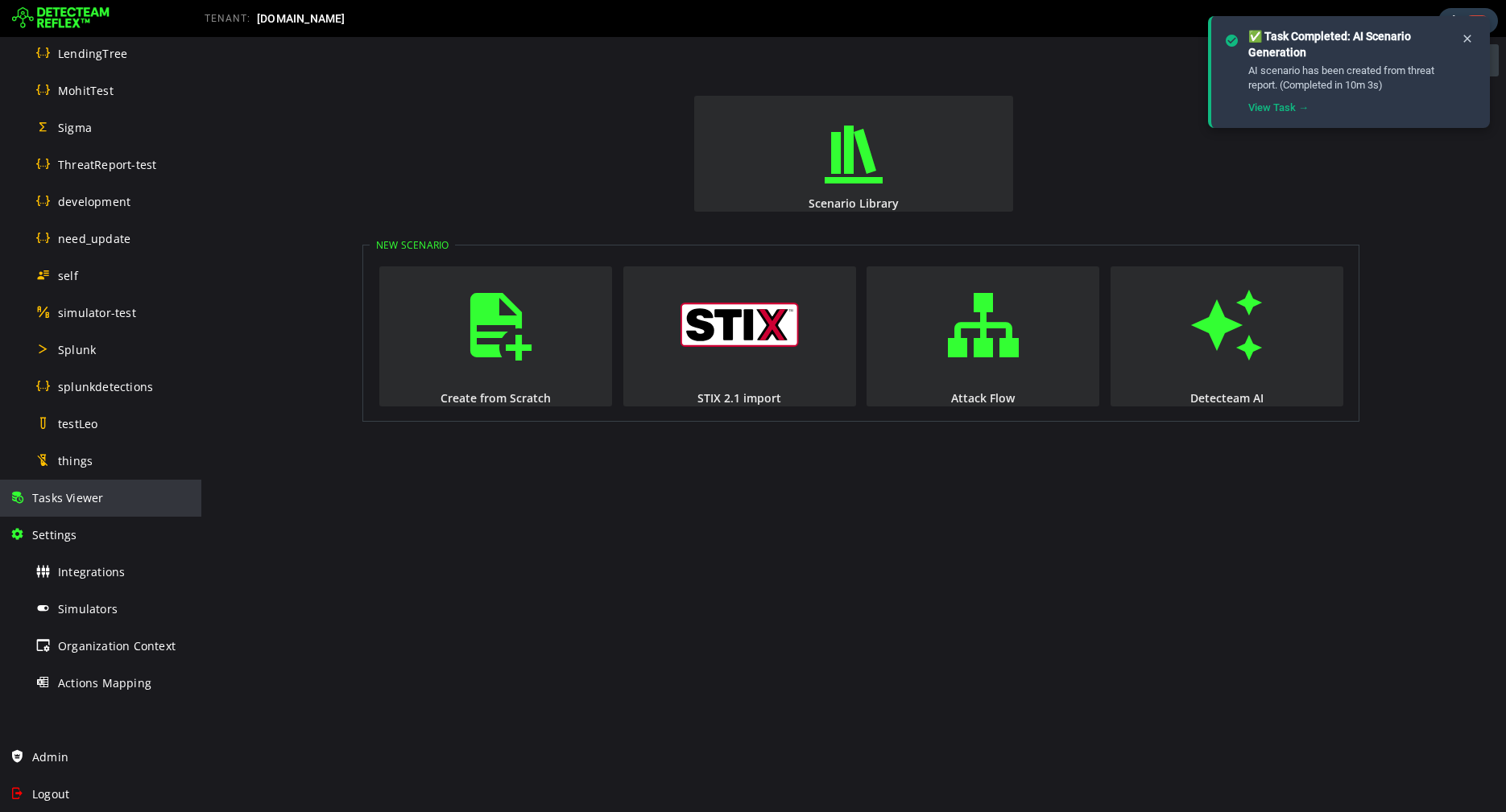
click at [85, 508] on div "Tasks Viewer" at bounding box center [100, 498] width 182 height 37
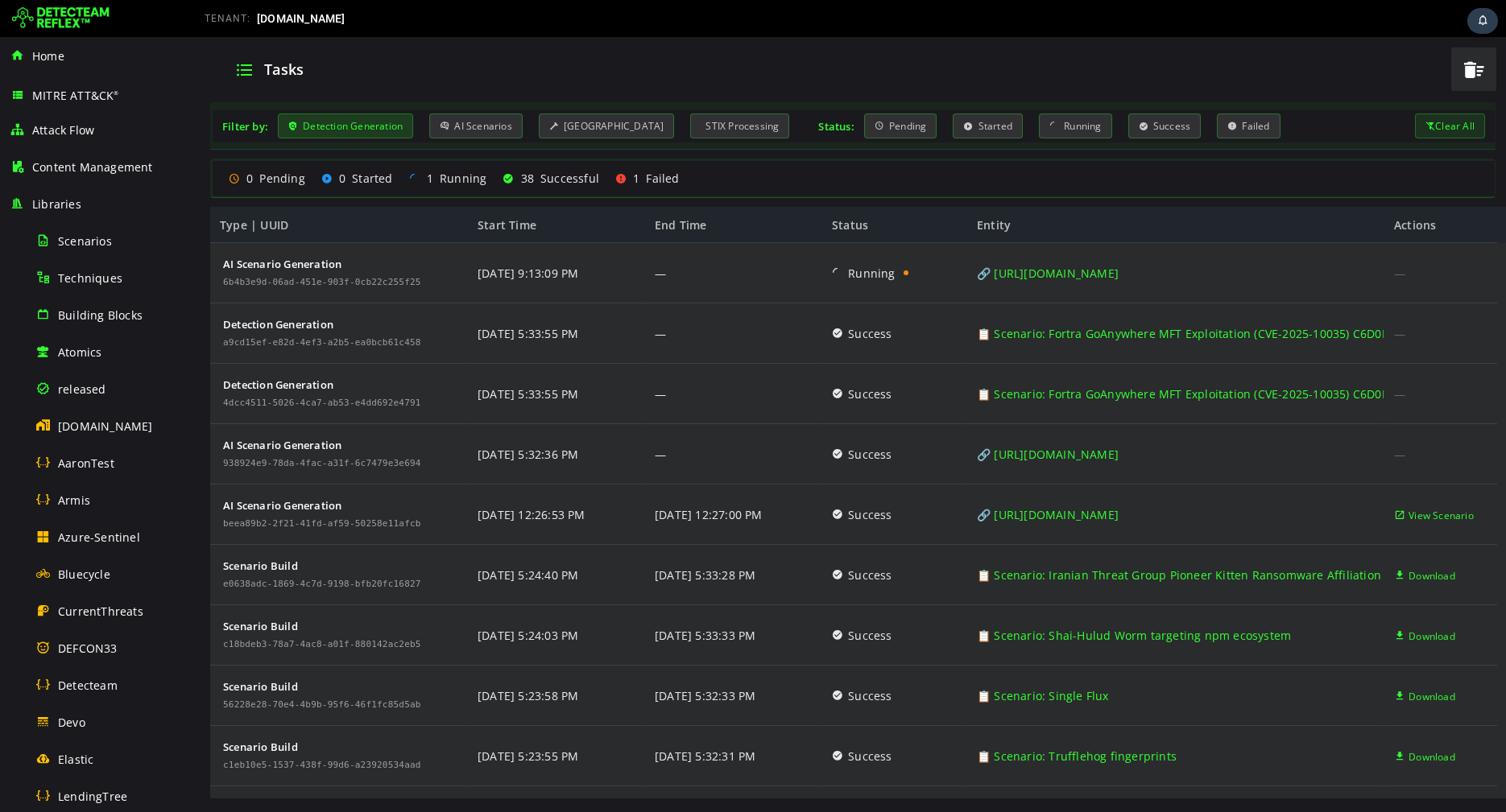
click at [354, 125] on div "Detection Generation" at bounding box center [345, 125] width 135 height 25
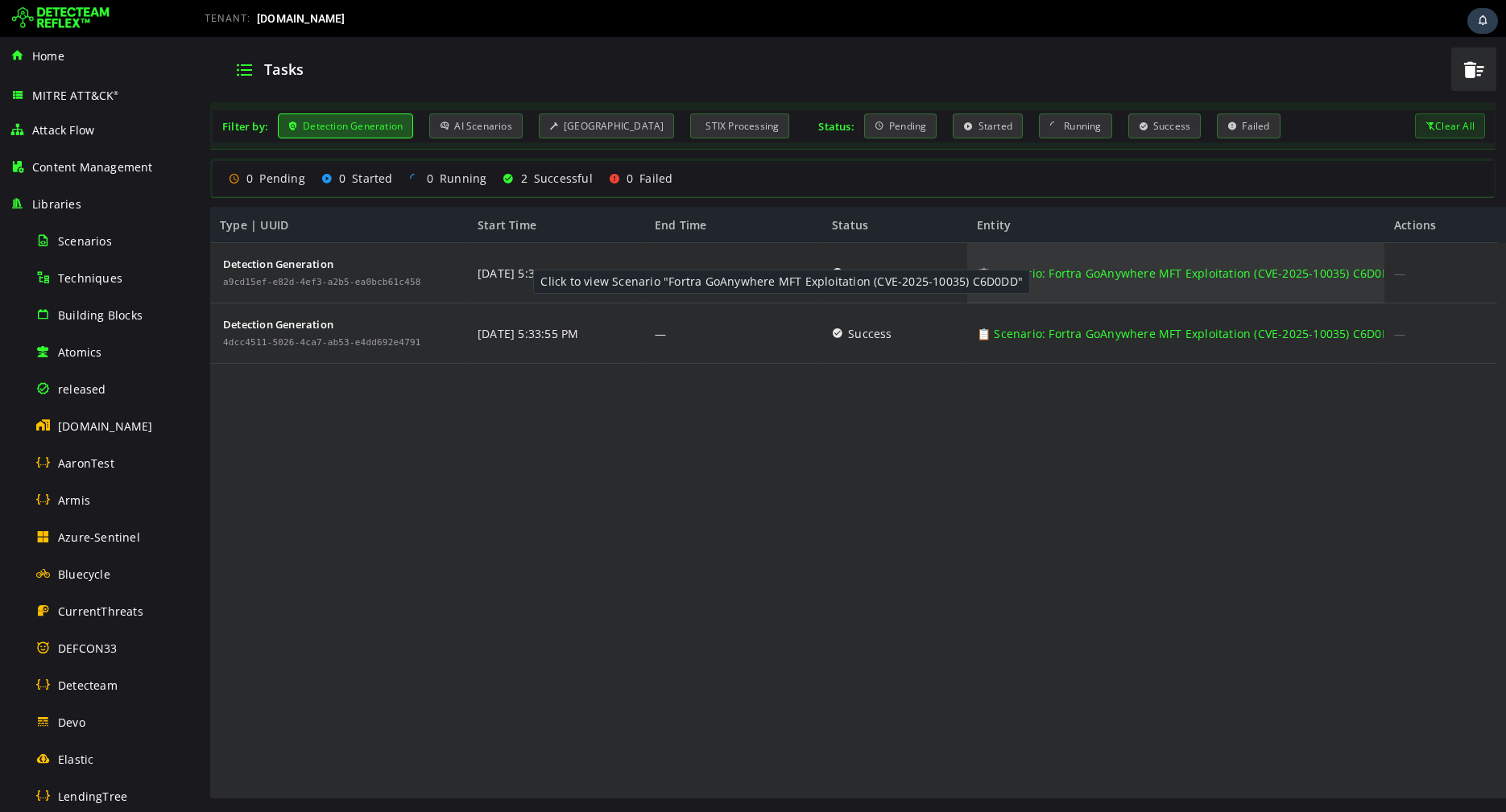
click at [1036, 269] on link "📋 Scenario: Fortra GoAnywhere MFT Exploitation (CVE-2025-10035) C6D0DD" at bounding box center [1187, 273] width 421 height 60
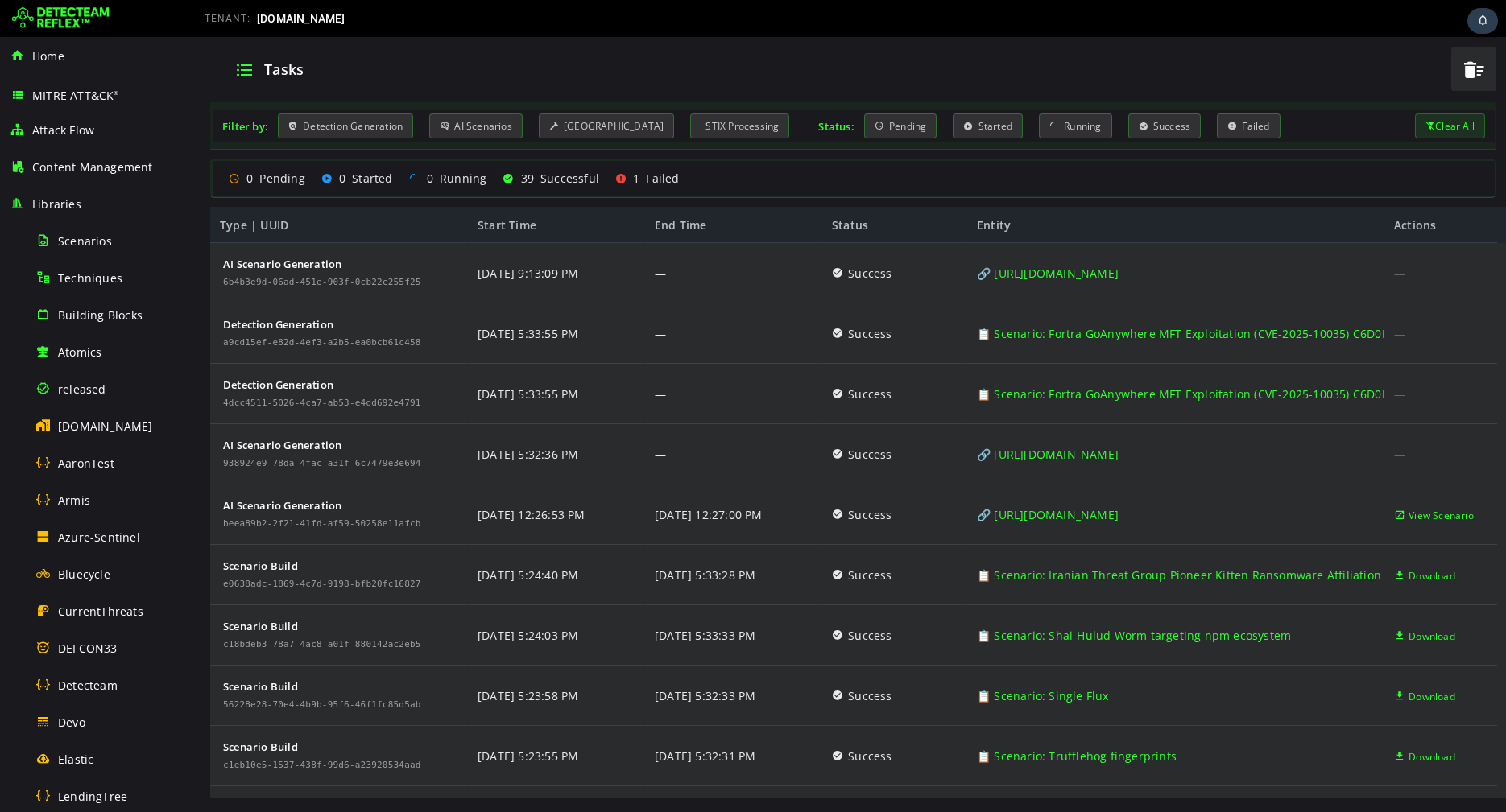
scroll to position [3, 0]
drag, startPoint x: 428, startPoint y: 282, endPoint x: 217, endPoint y: 279, distance: 211.0
click at [217, 279] on div "AI Scenario Generation 6b4b3e9d-06ad-451e-903f-0cb22c255f25" at bounding box center [339, 273] width 258 height 60
copy div "6b4b3e9d-06ad-451e-903f-0cb22c255f25"
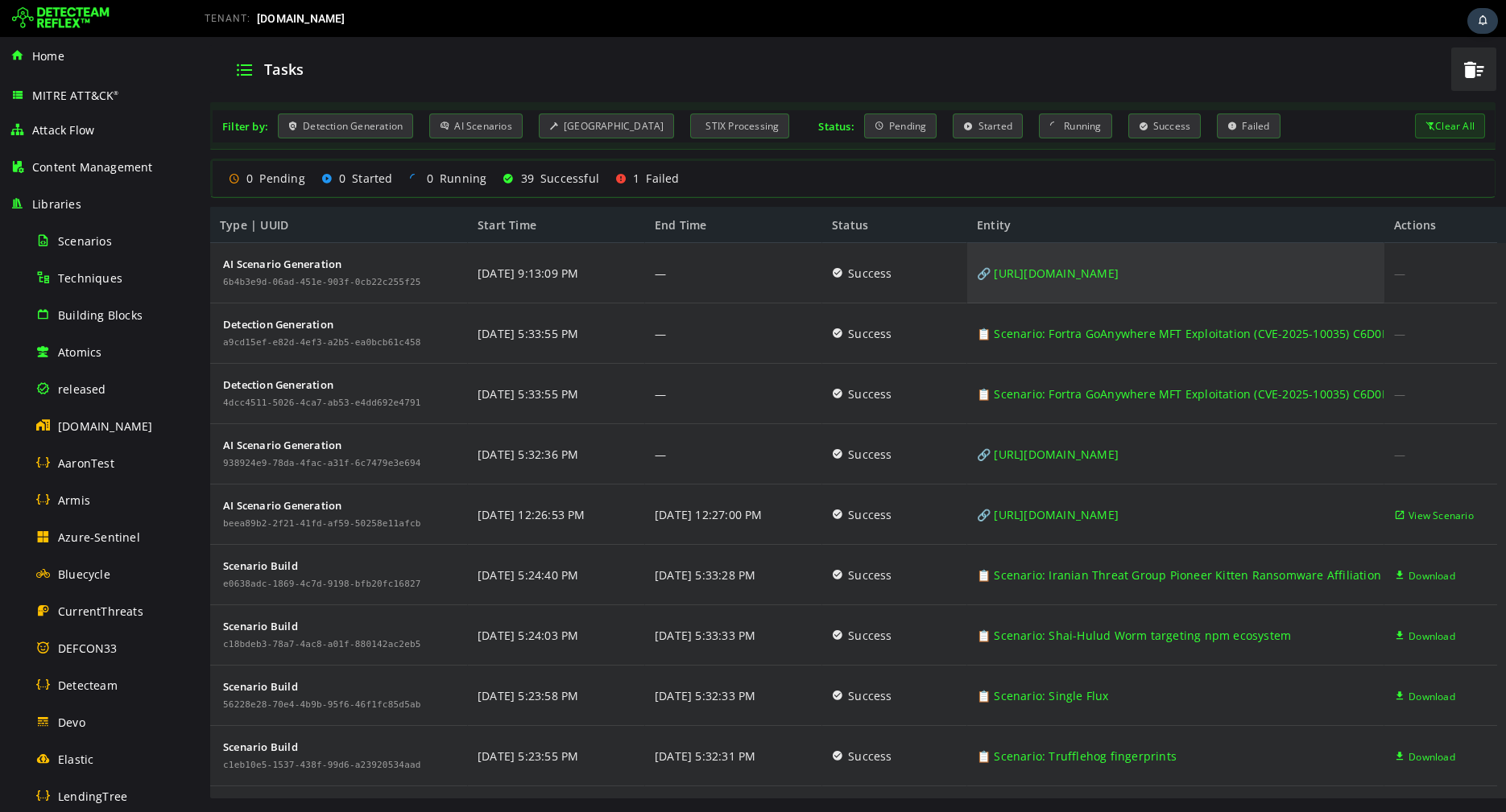
click at [1055, 272] on link "🔗 [URL][DOMAIN_NAME]" at bounding box center [1048, 273] width 142 height 60
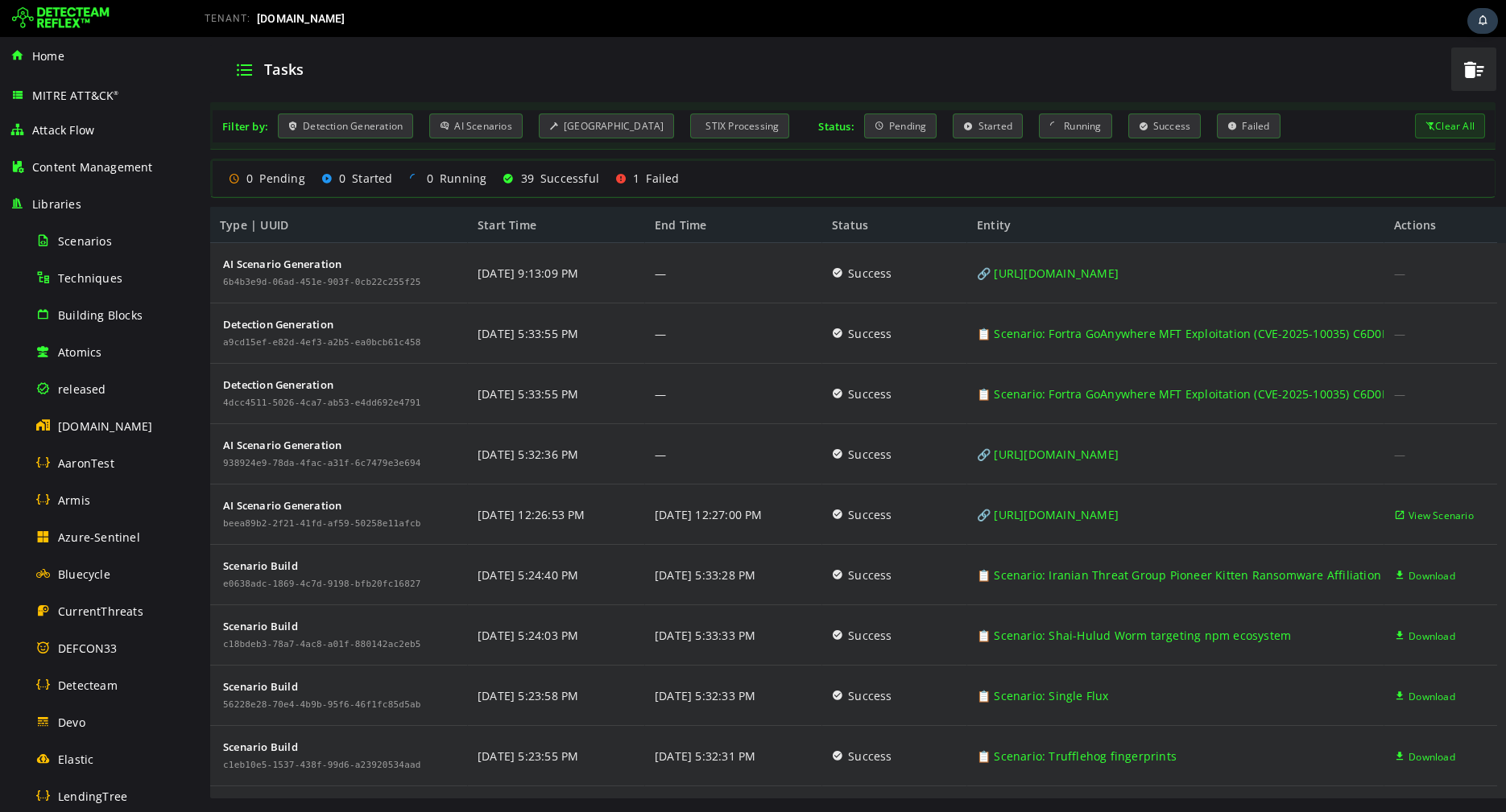
click at [58, 9] on img at bounding box center [61, 18] width 98 height 26
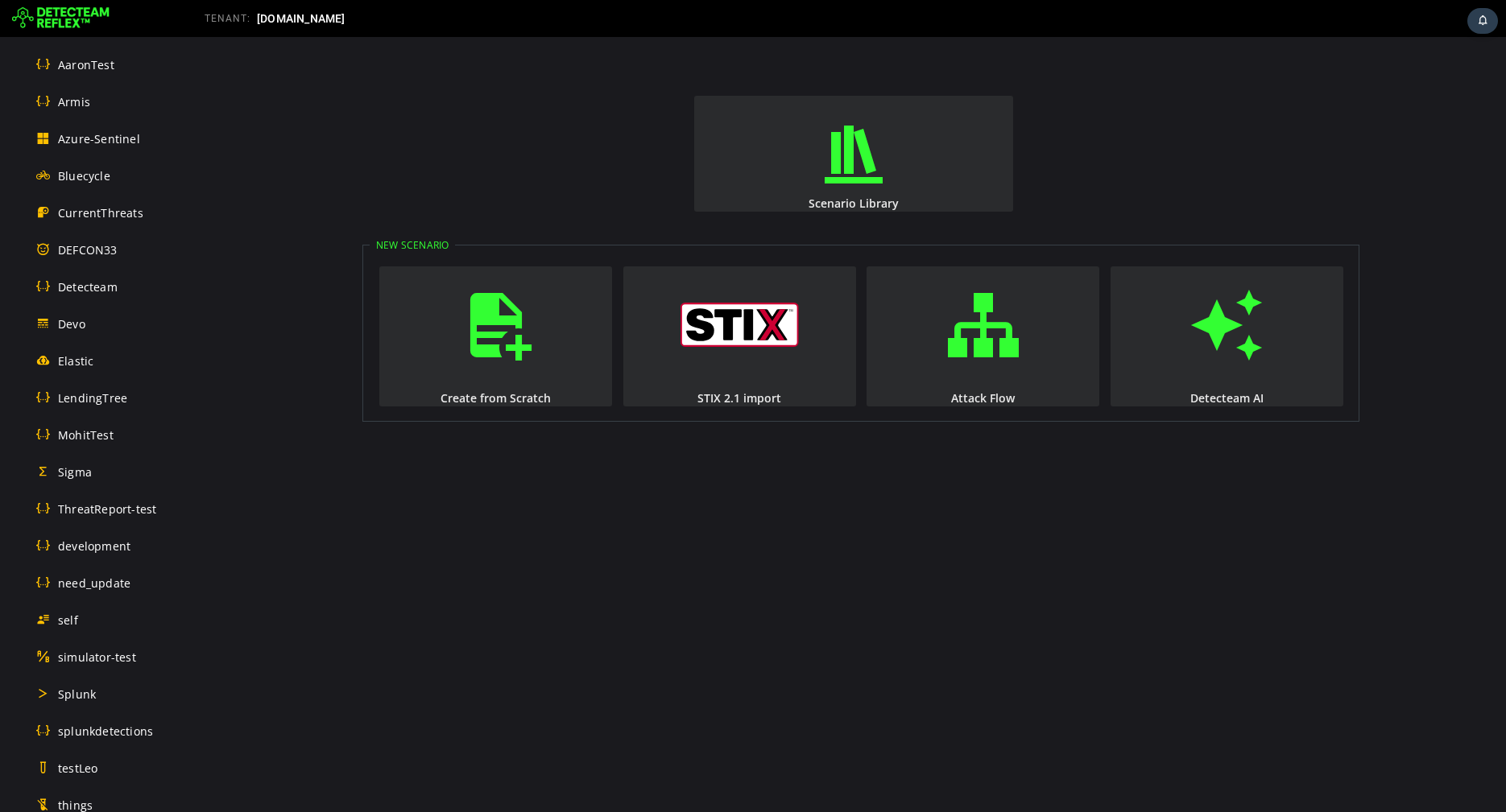
scroll to position [743, 0]
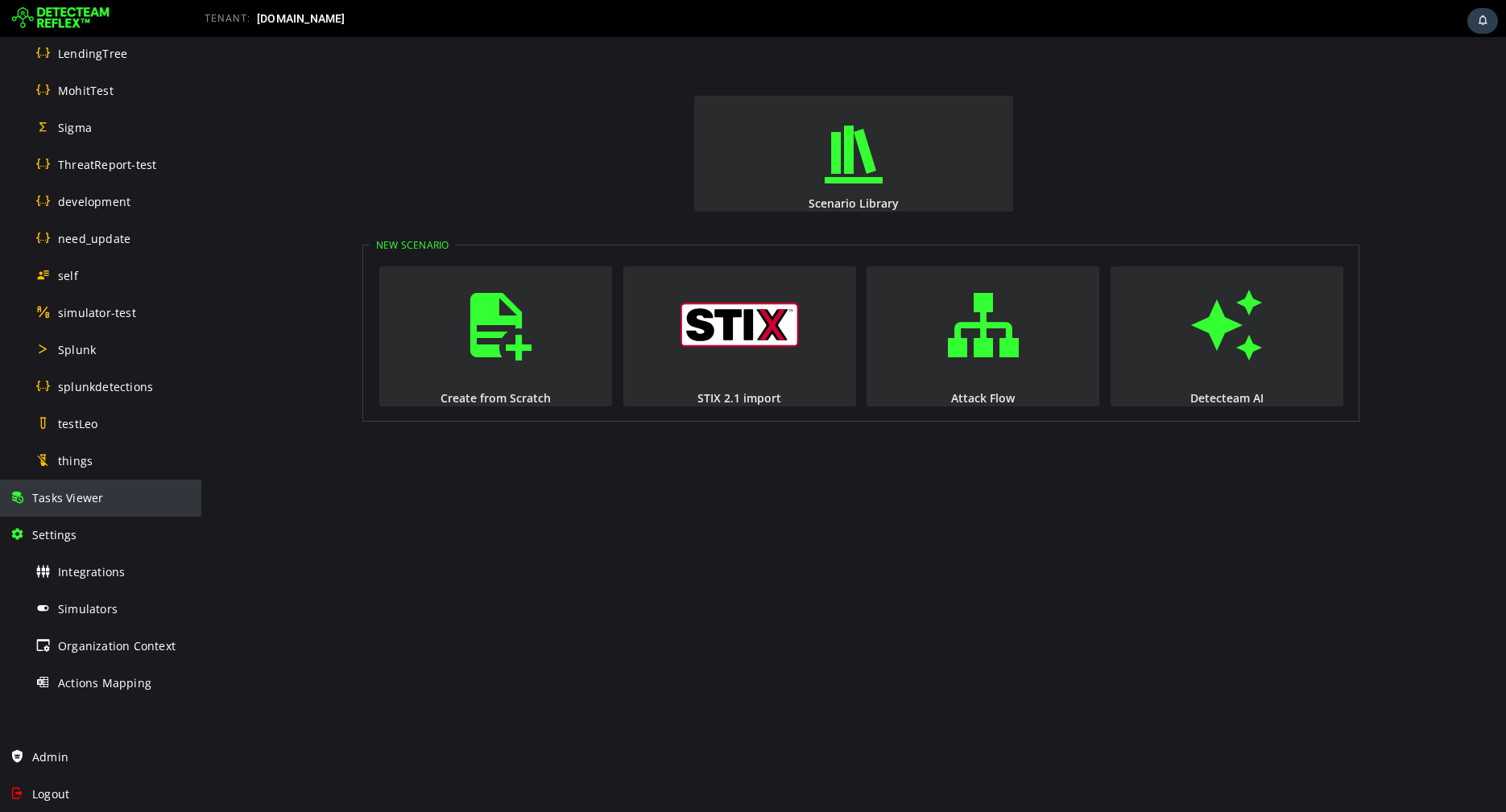
click at [65, 501] on span "Tasks Viewer" at bounding box center [67, 498] width 71 height 16
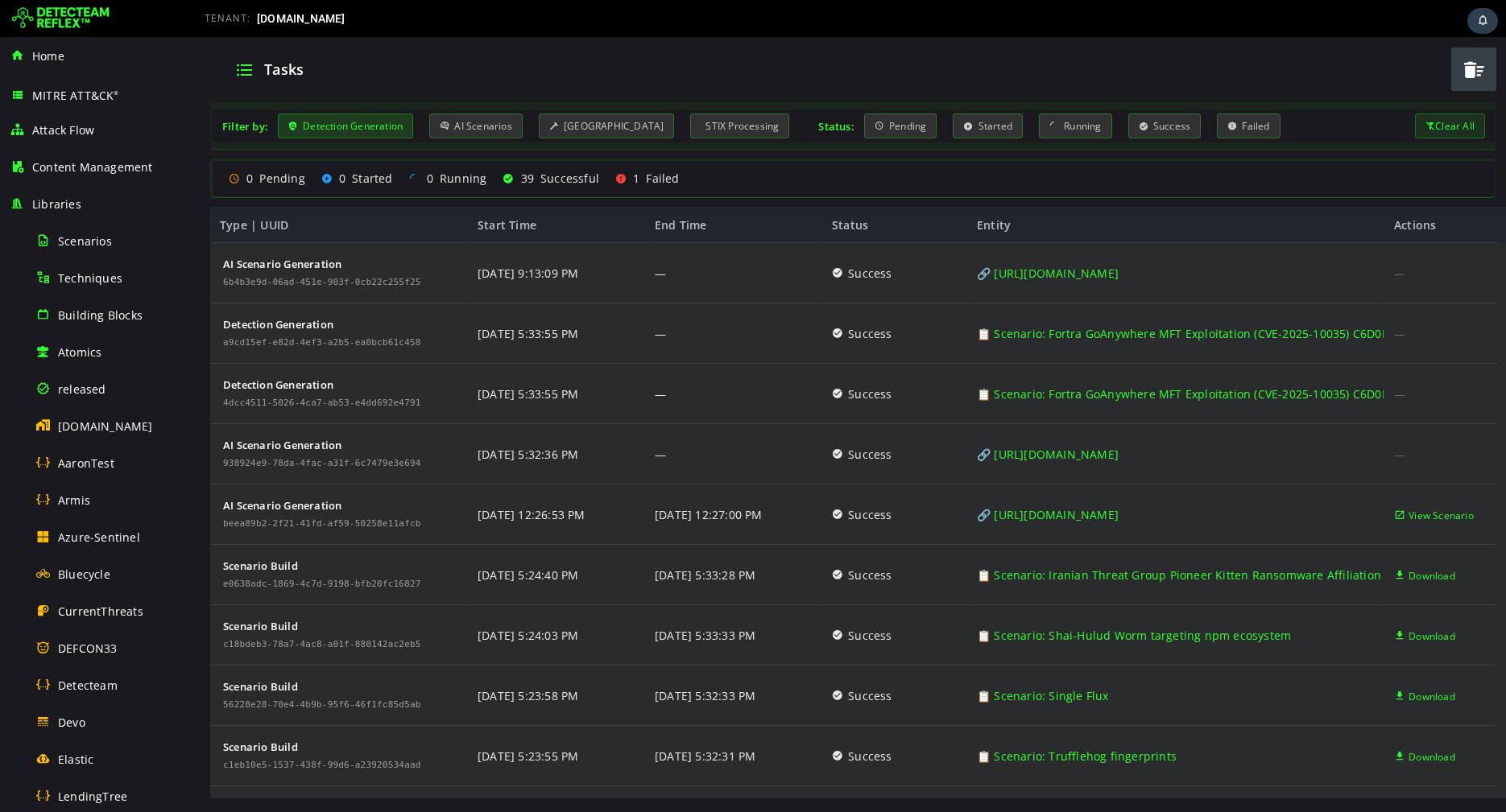
click at [392, 125] on div "Detection Generation" at bounding box center [345, 125] width 135 height 25
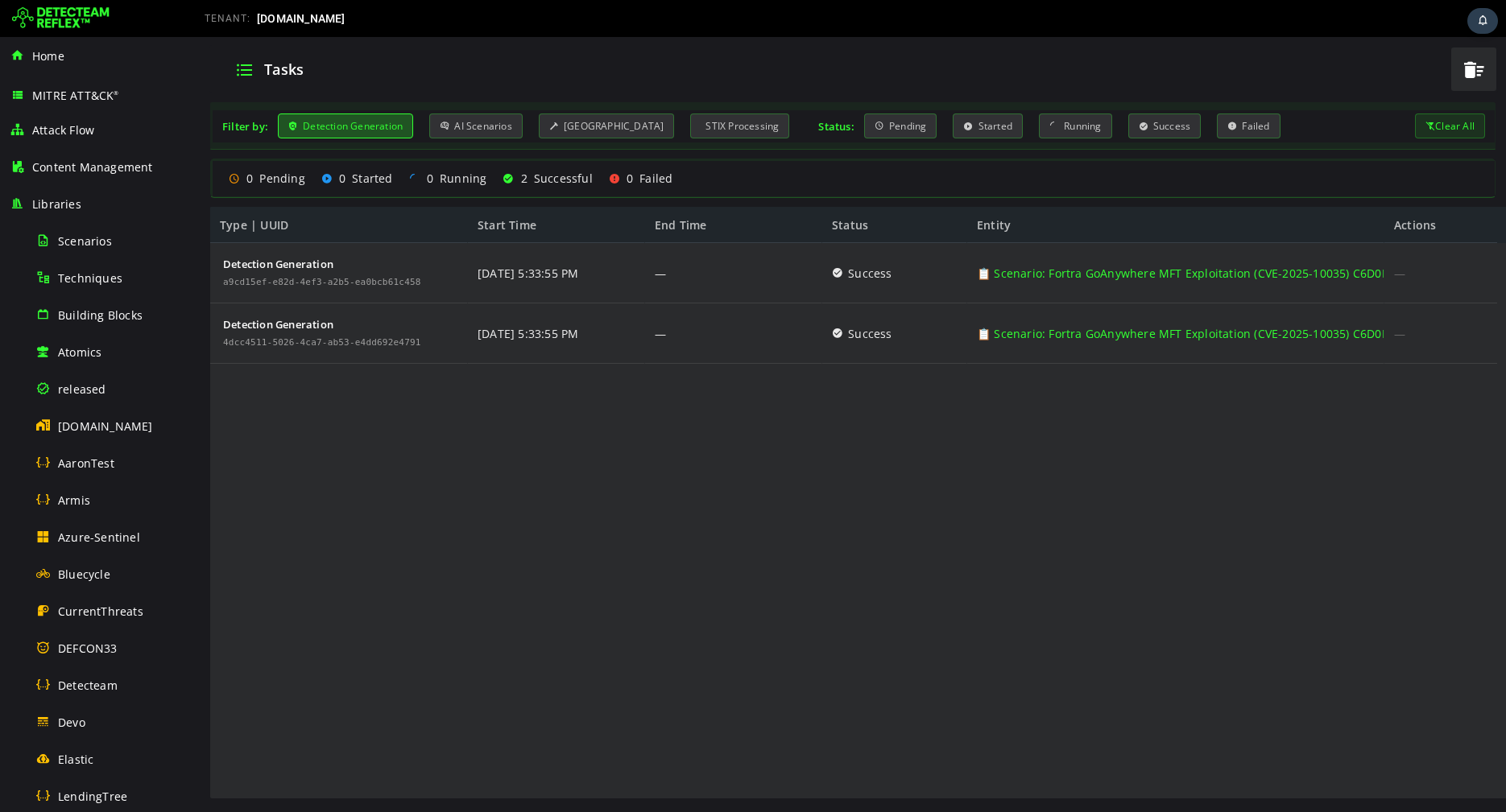
click at [391, 125] on div "Detection Generation" at bounding box center [345, 125] width 135 height 25
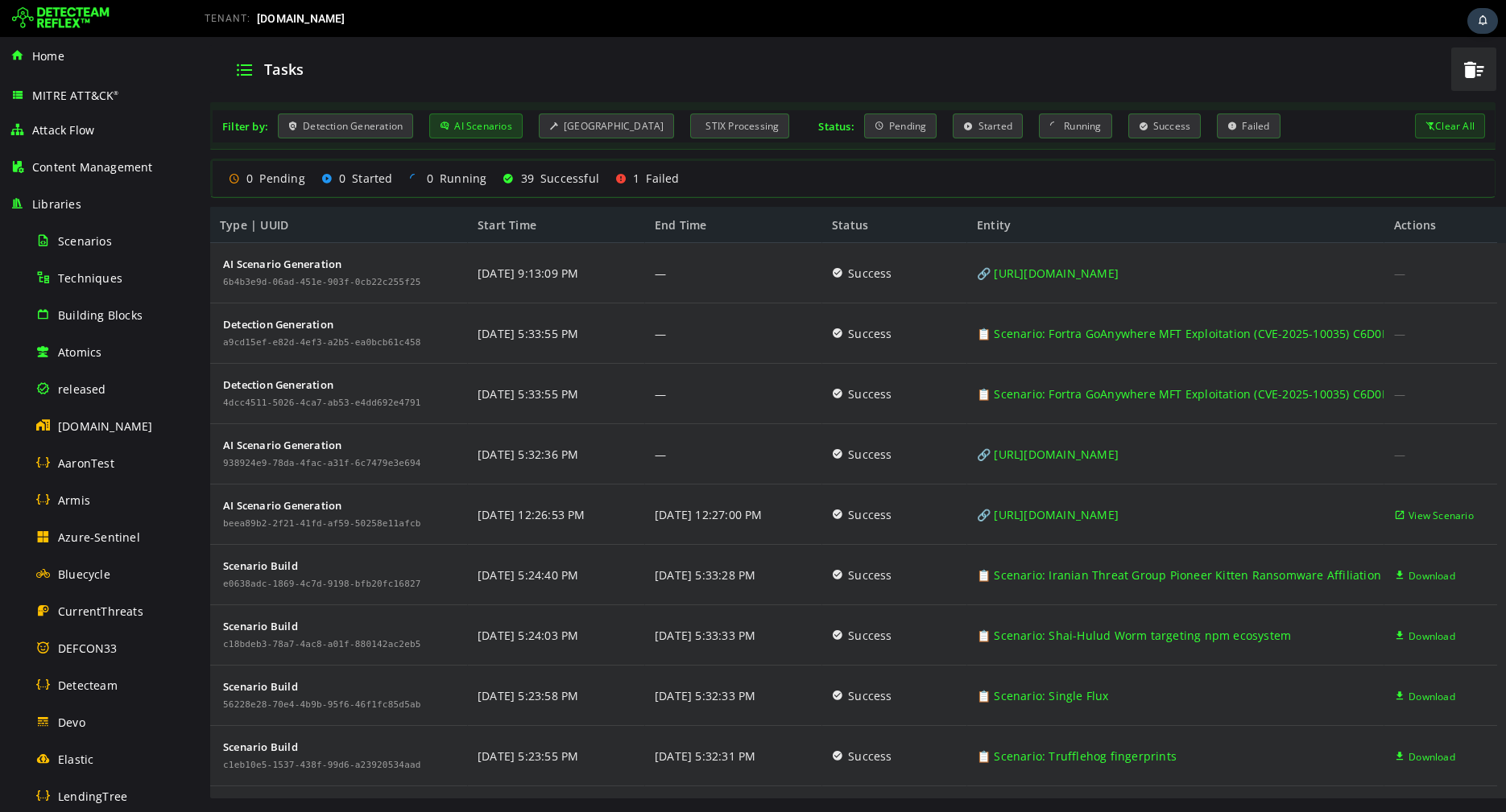
click at [459, 125] on div "AI Scenarios" at bounding box center [475, 125] width 93 height 25
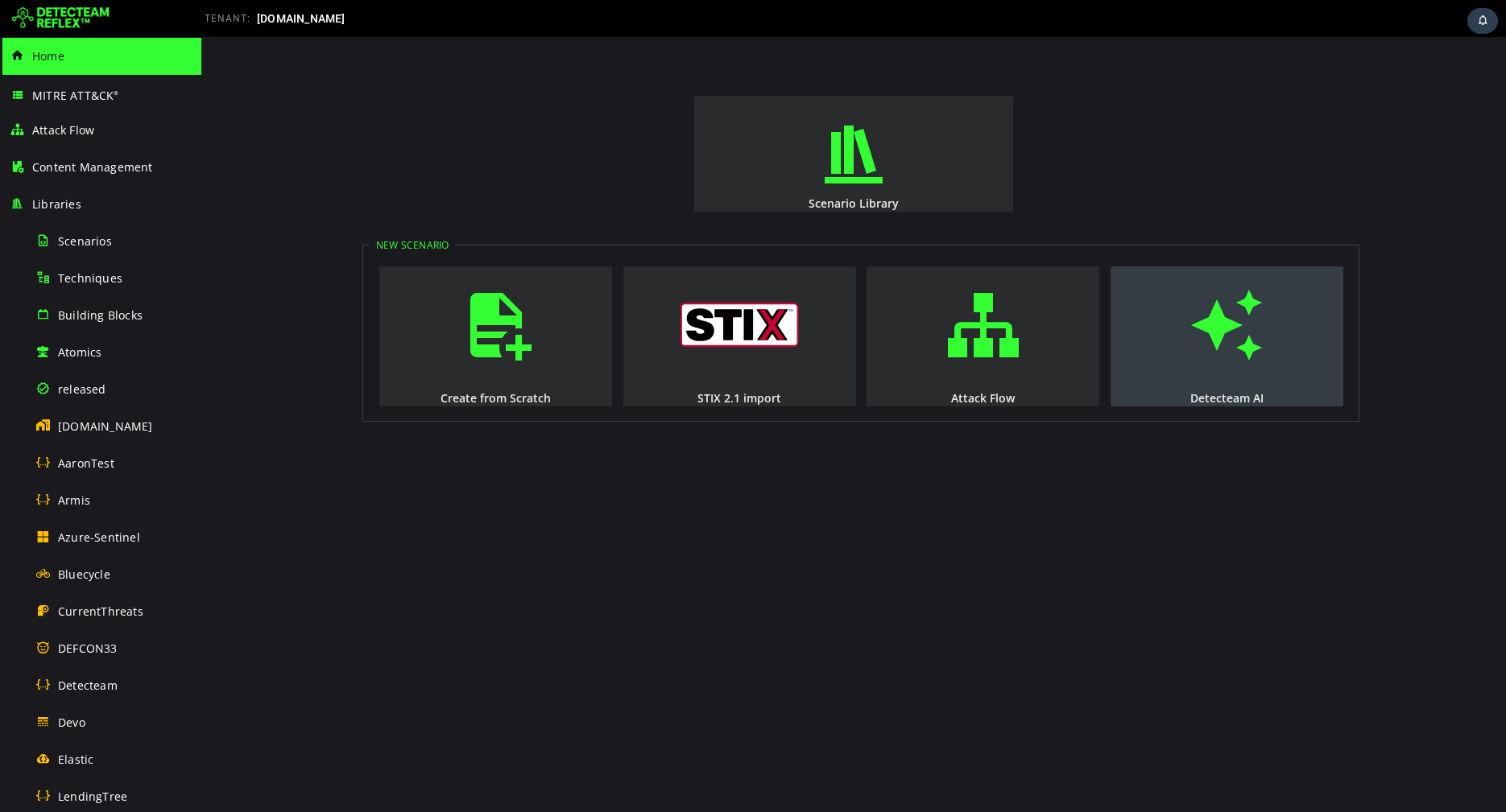
click at [1170, 290] on button "Detecteam AI" at bounding box center [1226, 336] width 233 height 140
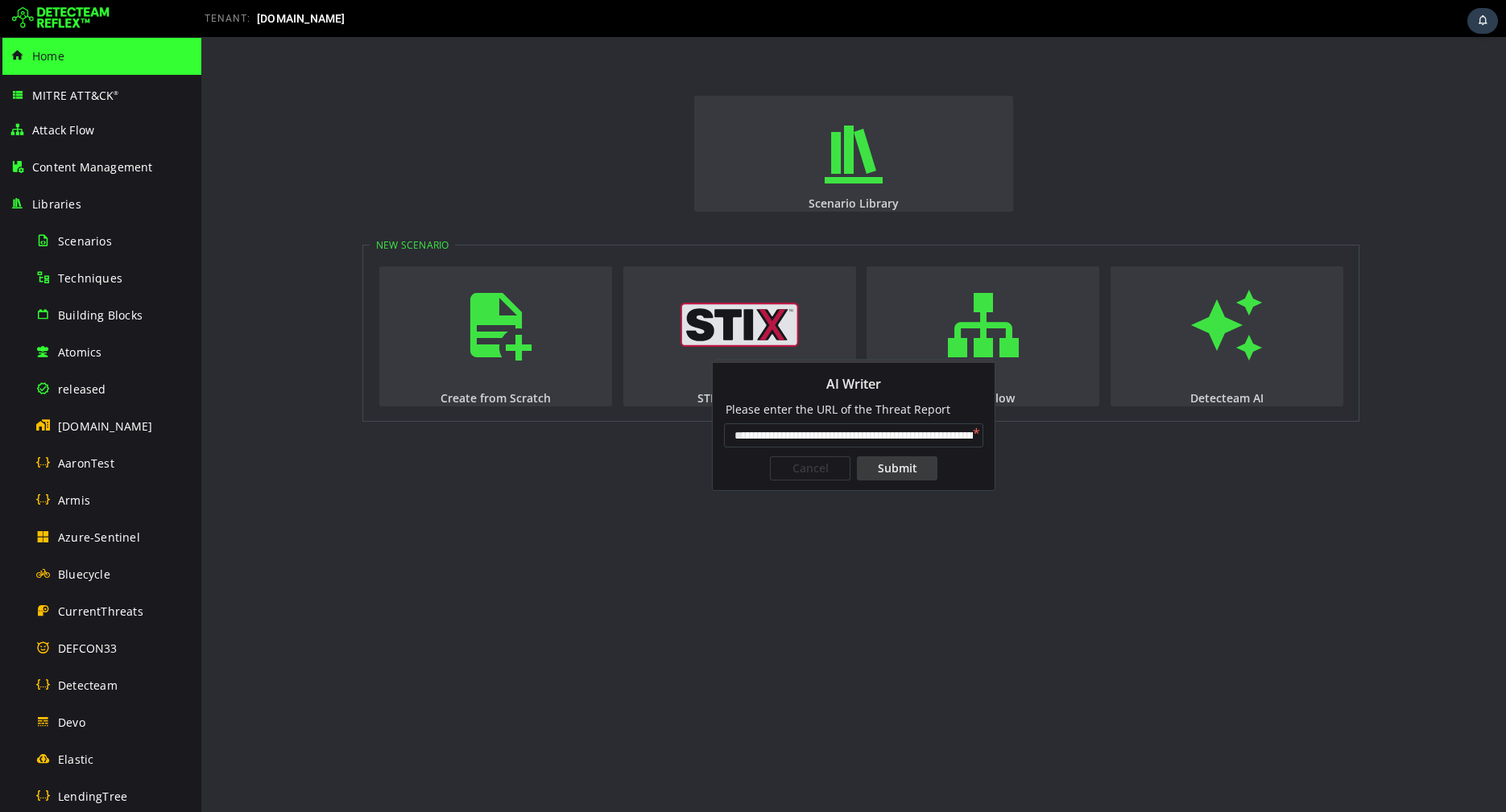
scroll to position [0, 112]
type input "**********"
click at [883, 469] on div "Submit" at bounding box center [897, 469] width 80 height 24
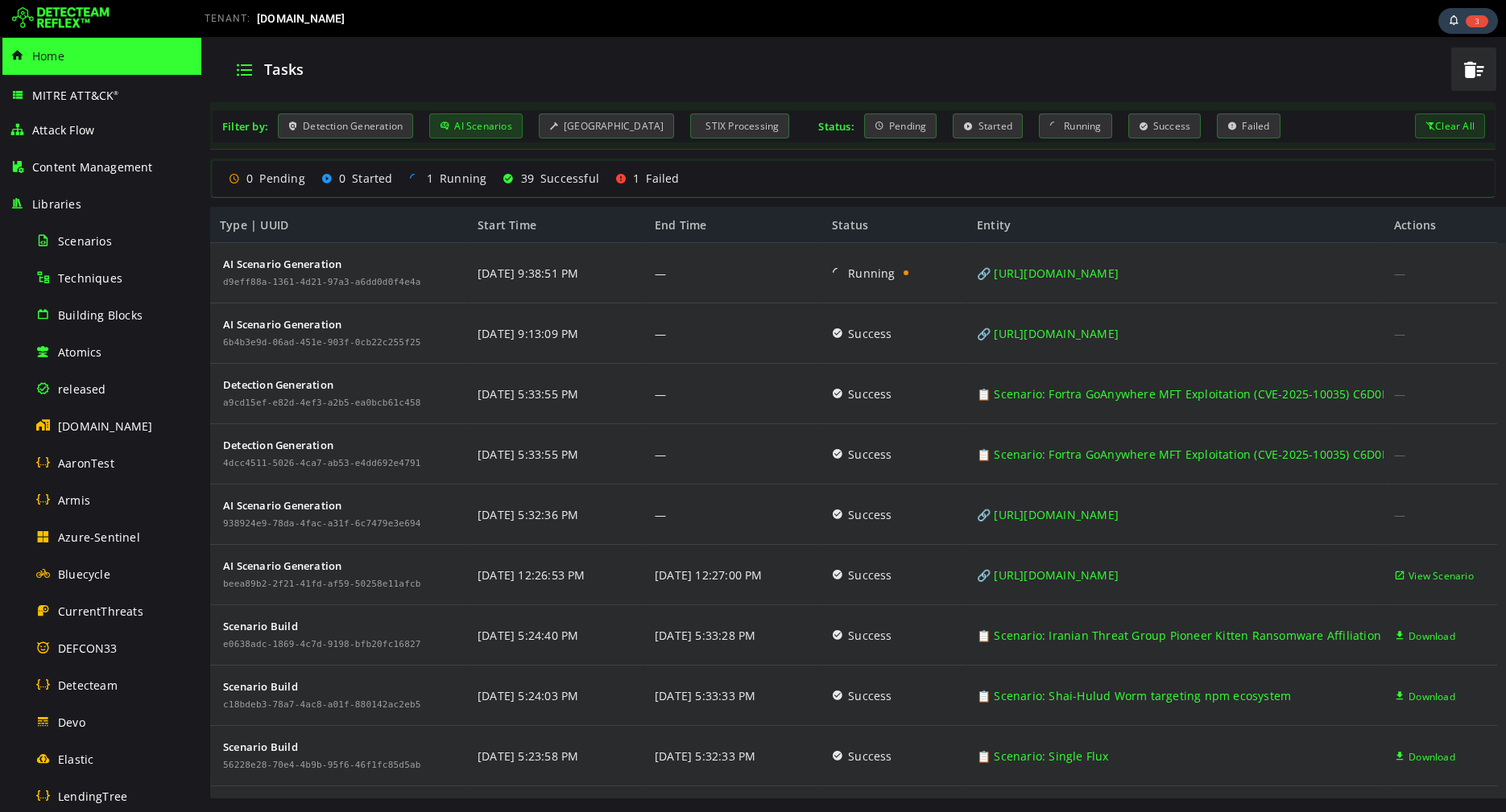
click at [504, 124] on div "AI Scenarios" at bounding box center [475, 125] width 93 height 25
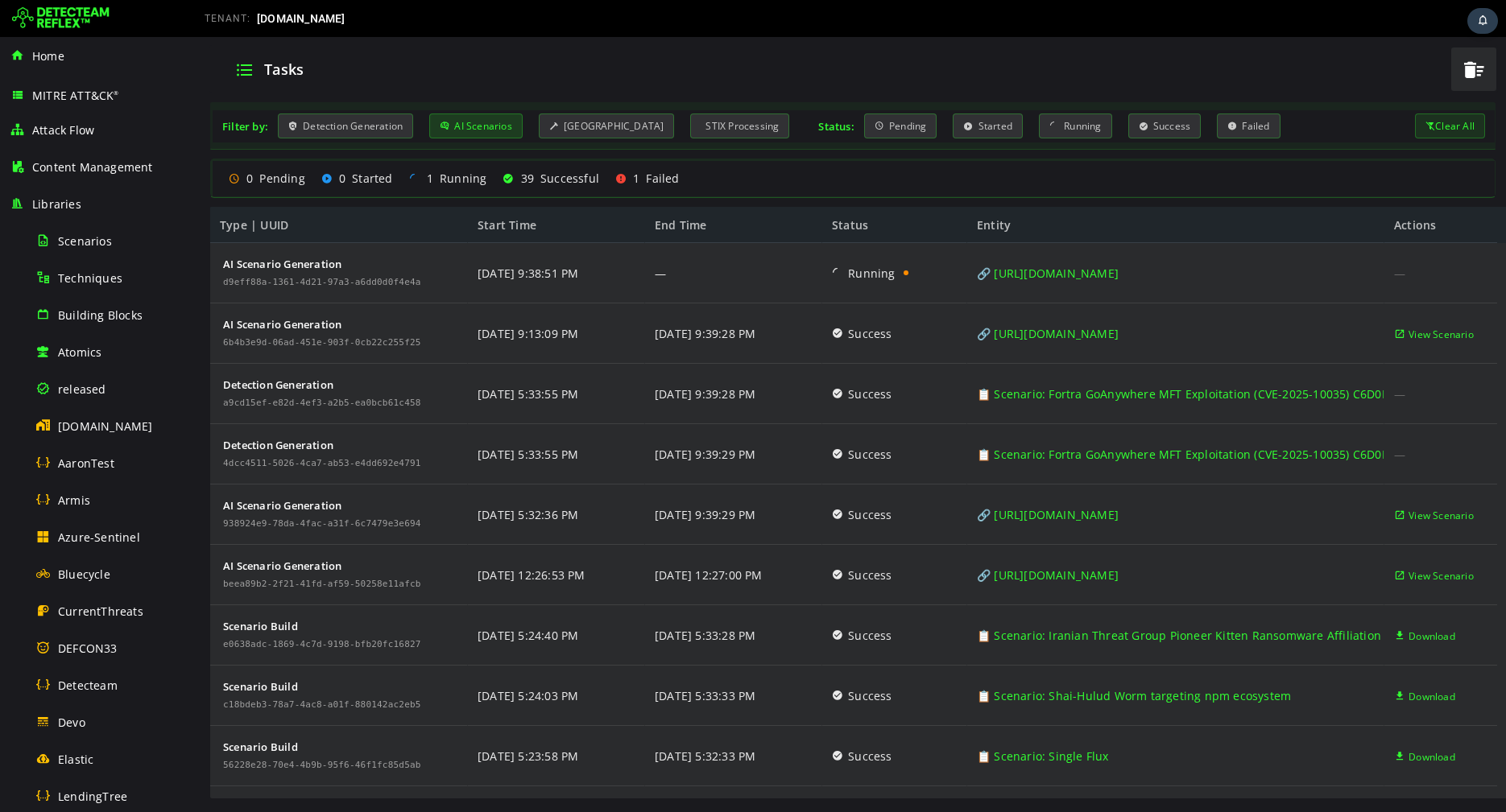
click at [476, 129] on div "AI Scenarios" at bounding box center [475, 125] width 93 height 25
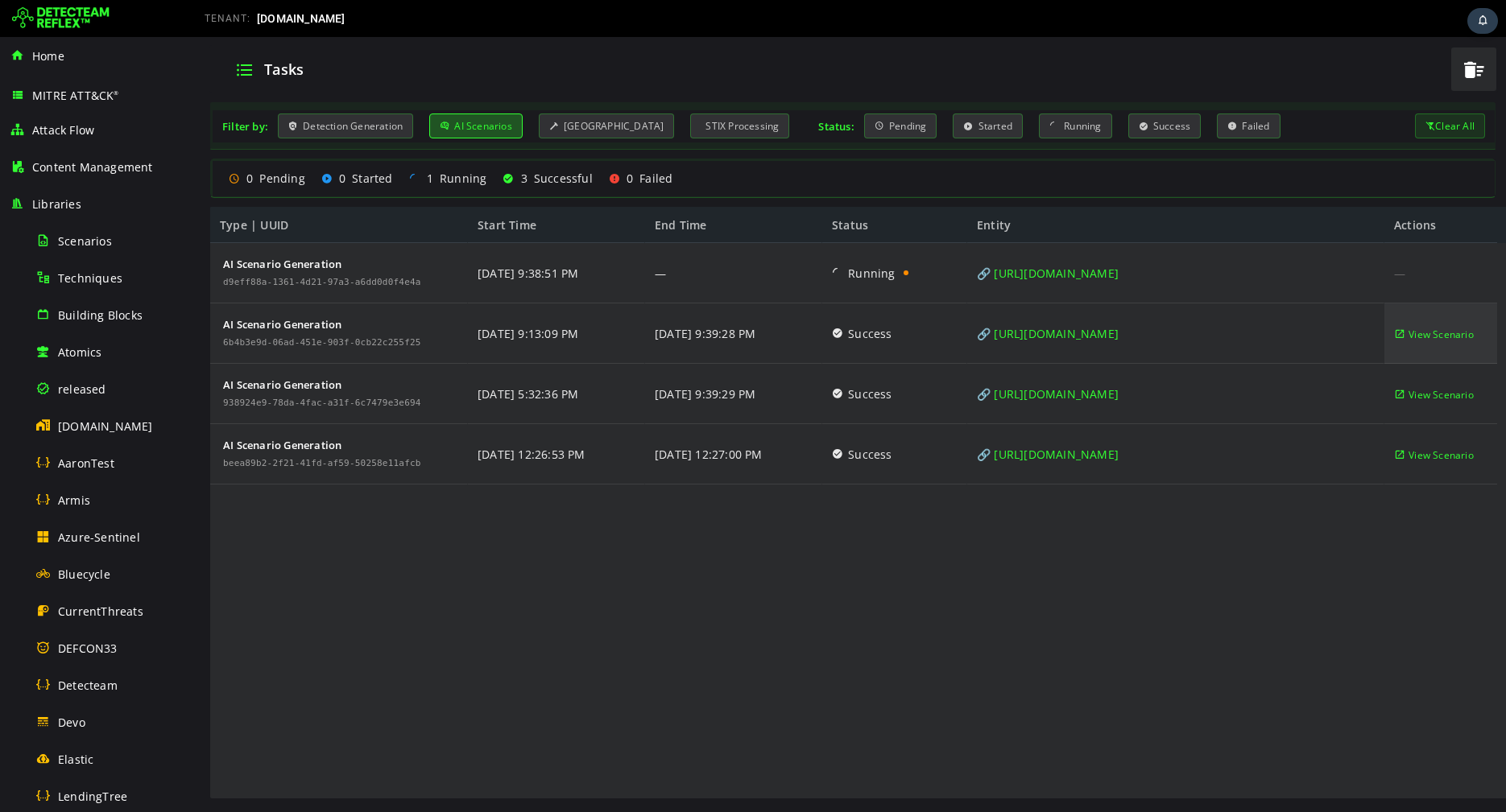
click at [1438, 329] on span "View Scenario" at bounding box center [1441, 334] width 65 height 60
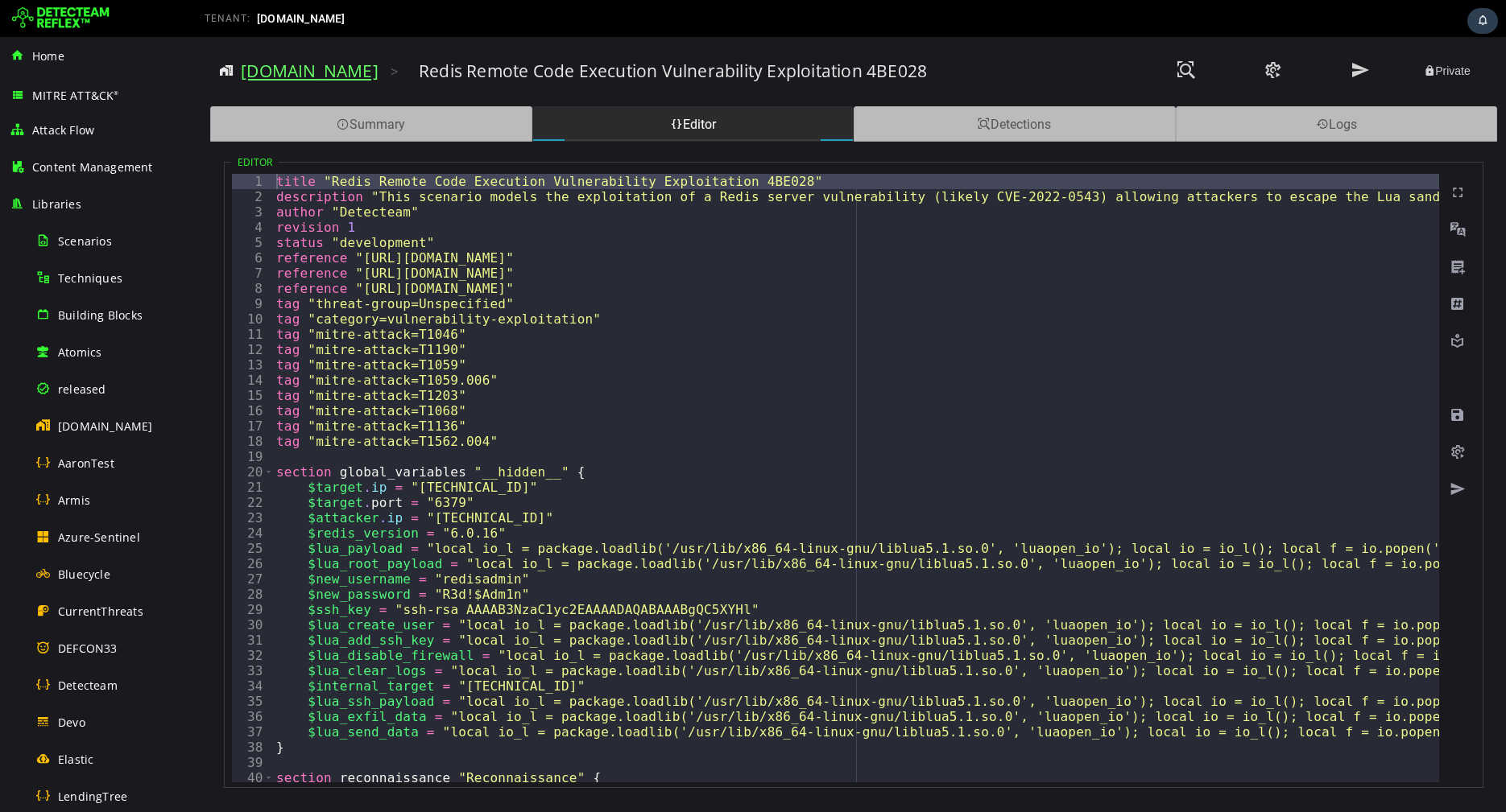
click at [328, 74] on link "[DOMAIN_NAME]" at bounding box center [309, 71] width 138 height 23
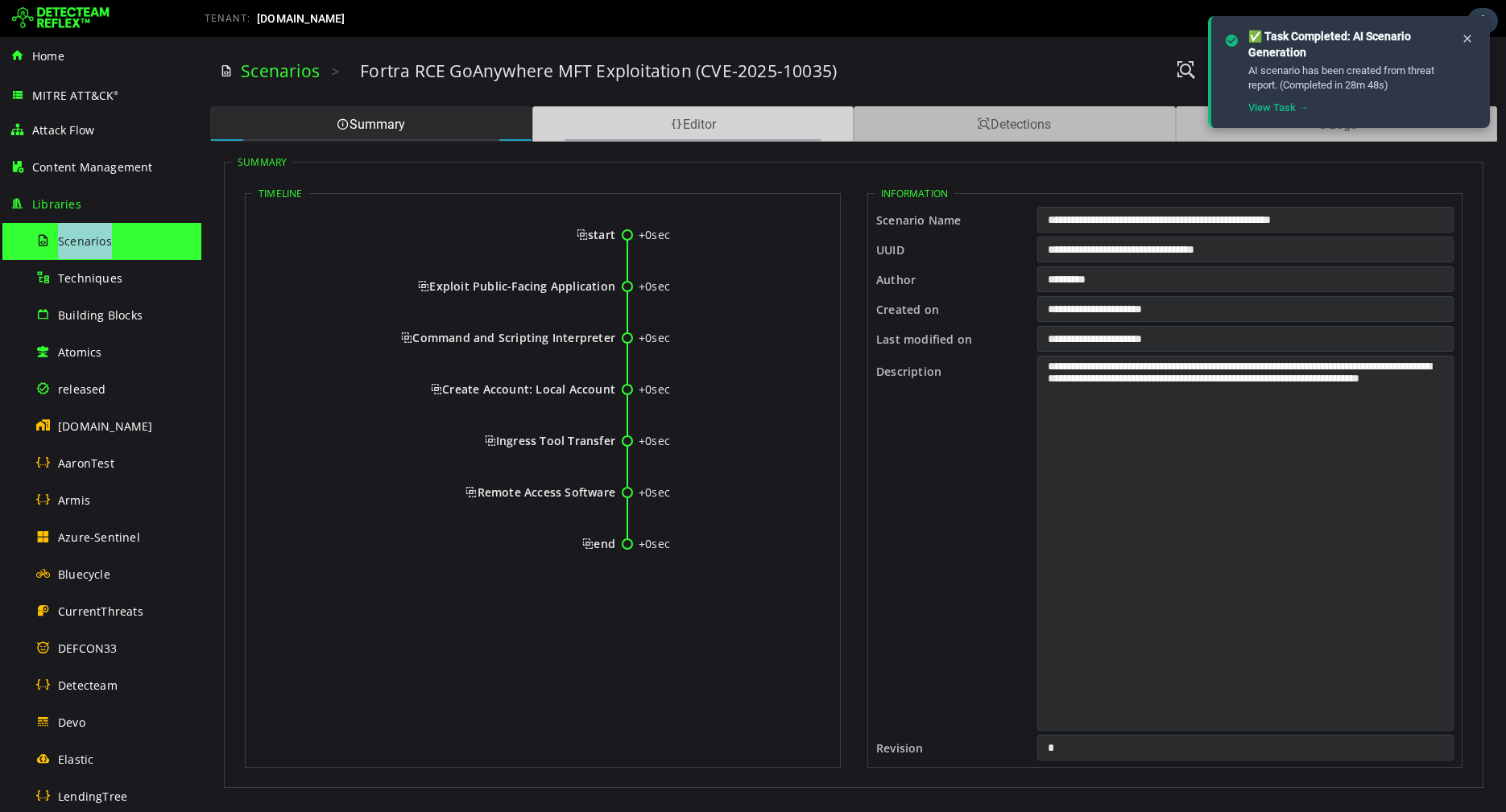
click at [669, 132] on div "Editor" at bounding box center [694, 124] width 322 height 36
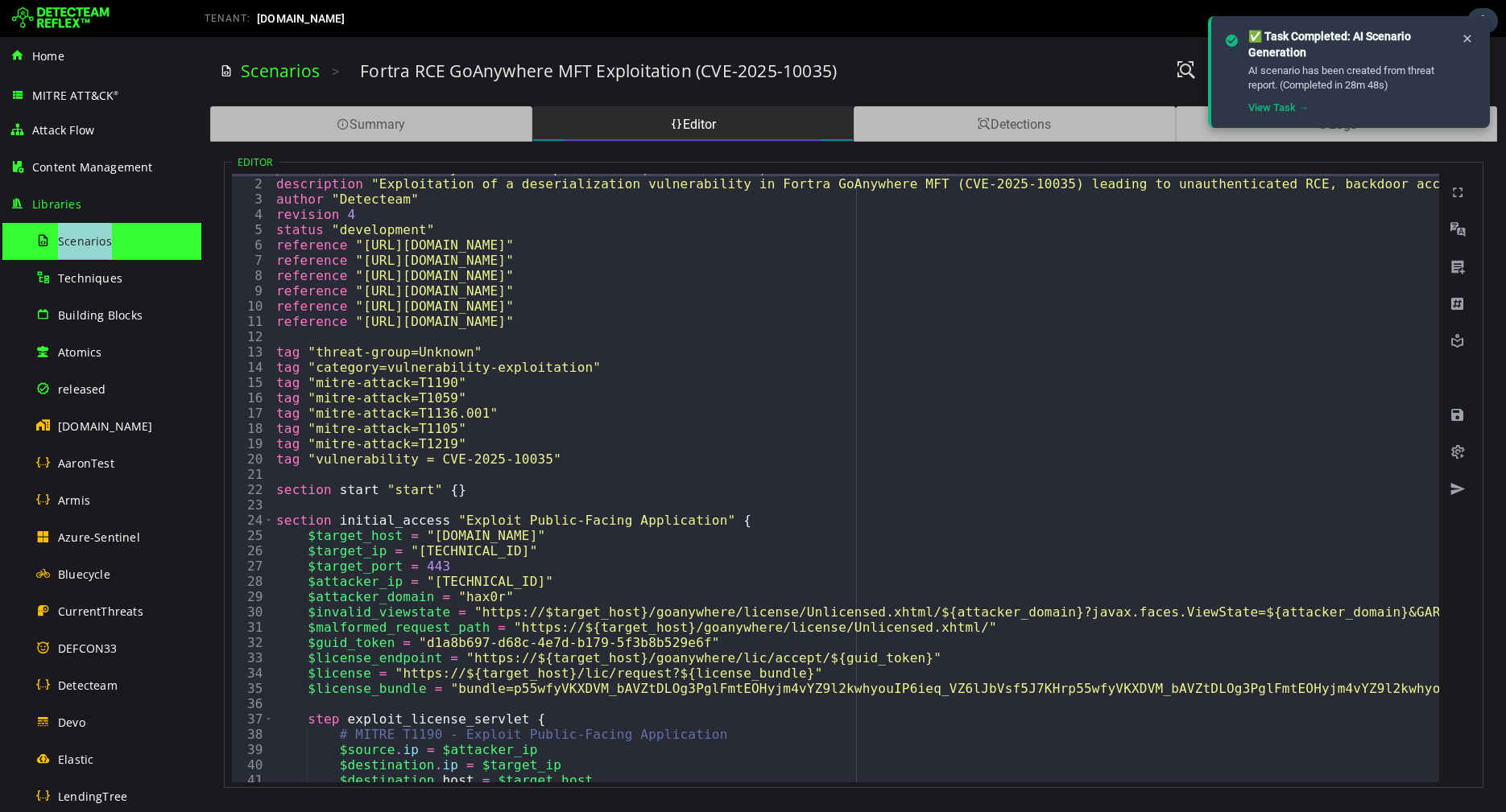
scroll to position [43, 0]
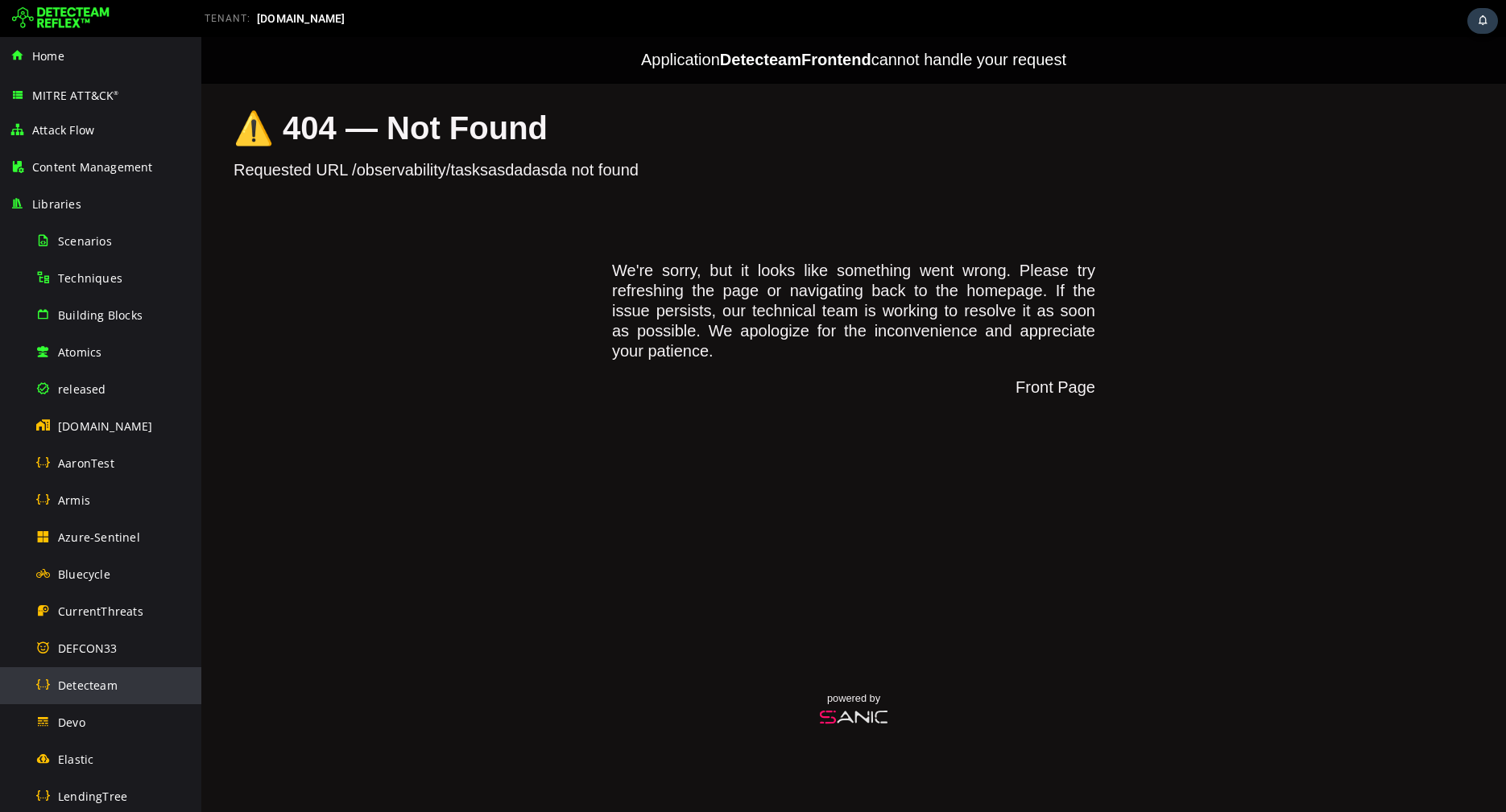
click at [69, 678] on span "Detecteam" at bounding box center [88, 686] width 59 height 16
